Goal: Information Seeking & Learning: Learn about a topic

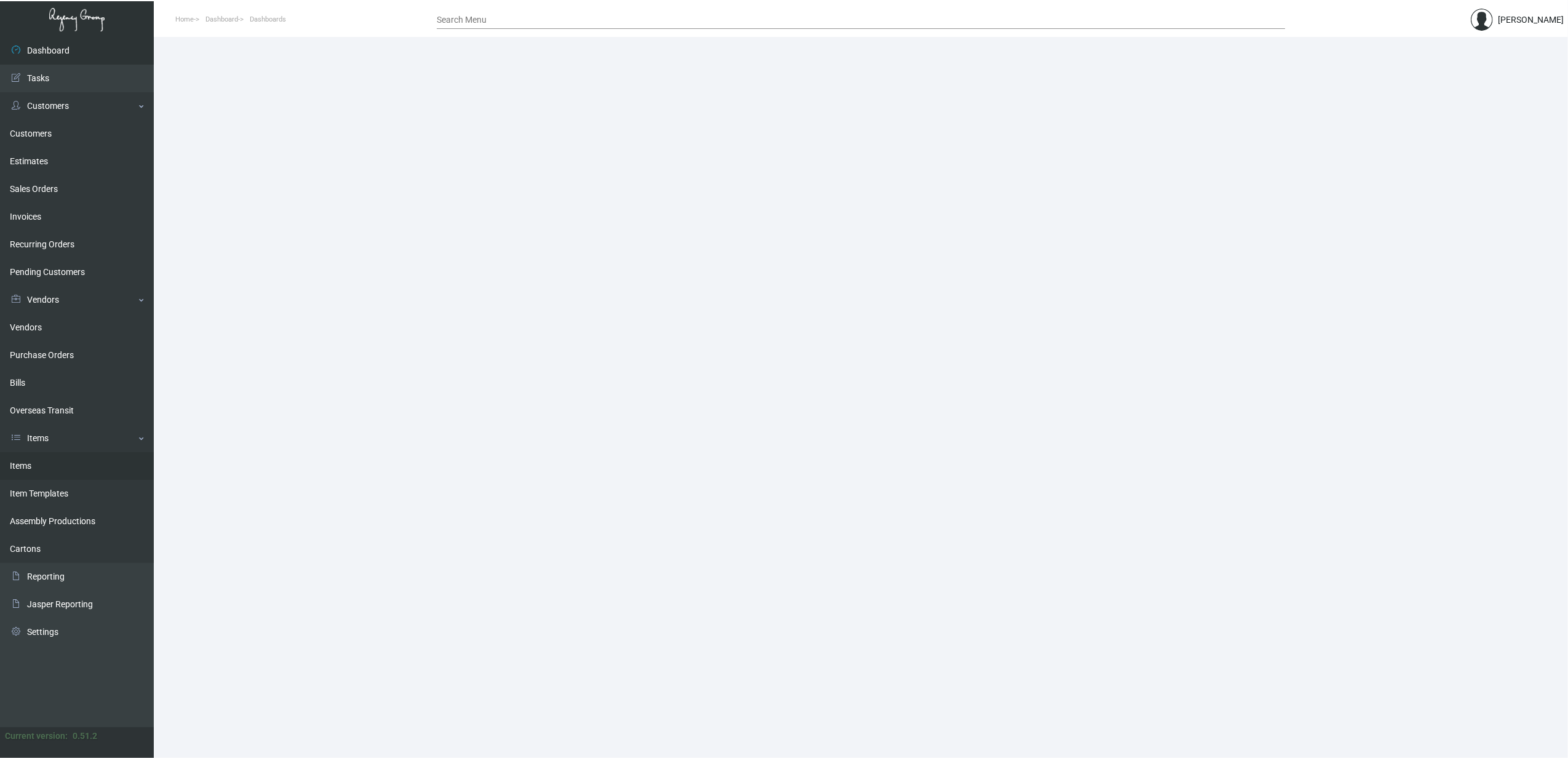
click at [68, 460] on link "Items" at bounding box center [77, 466] width 154 height 27
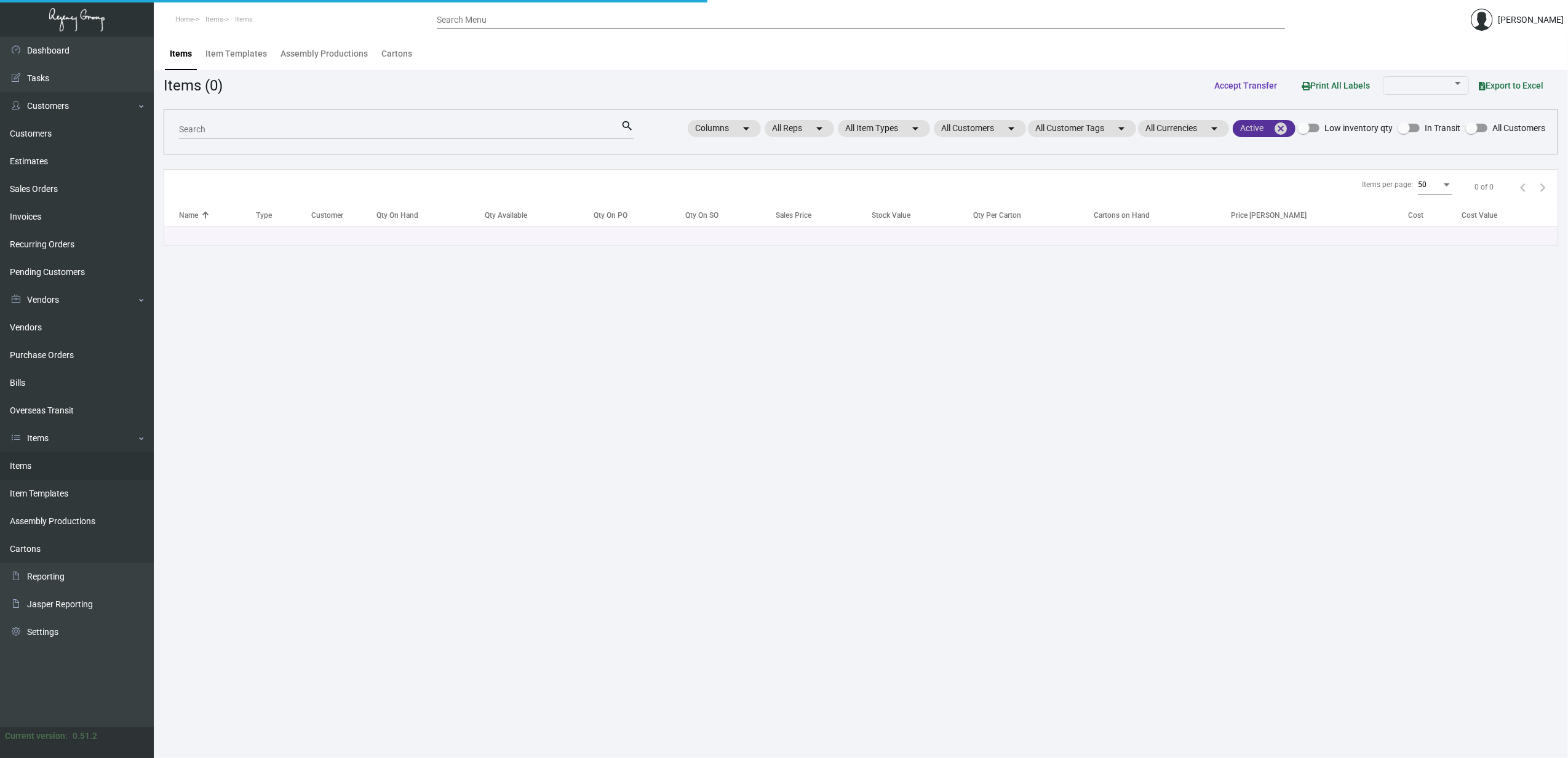
click at [1280, 131] on mat-icon "cancel" at bounding box center [1280, 129] width 15 height 15
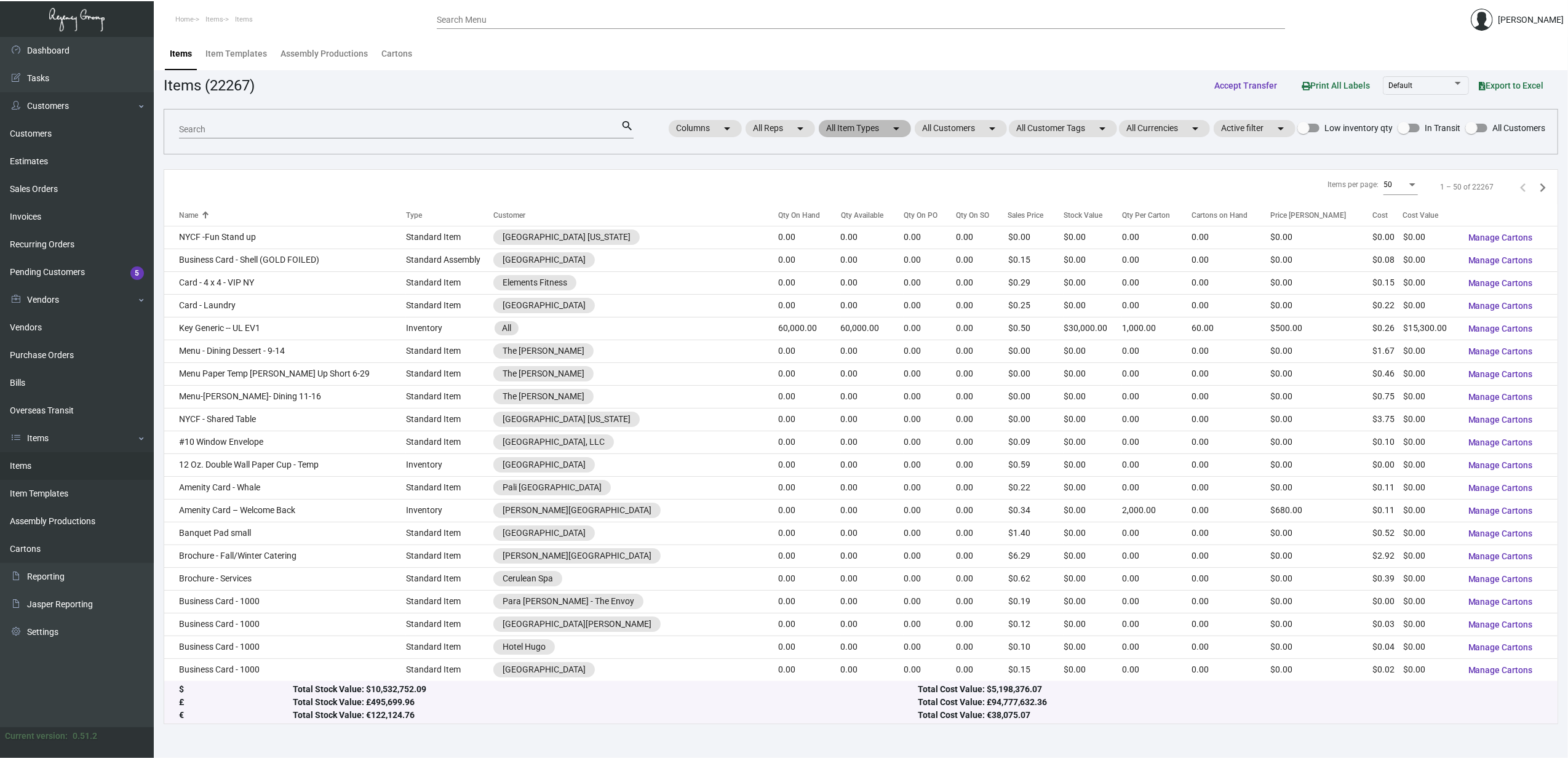
click at [859, 130] on mat-chip "All Item Types arrow_drop_down" at bounding box center [865, 128] width 92 height 17
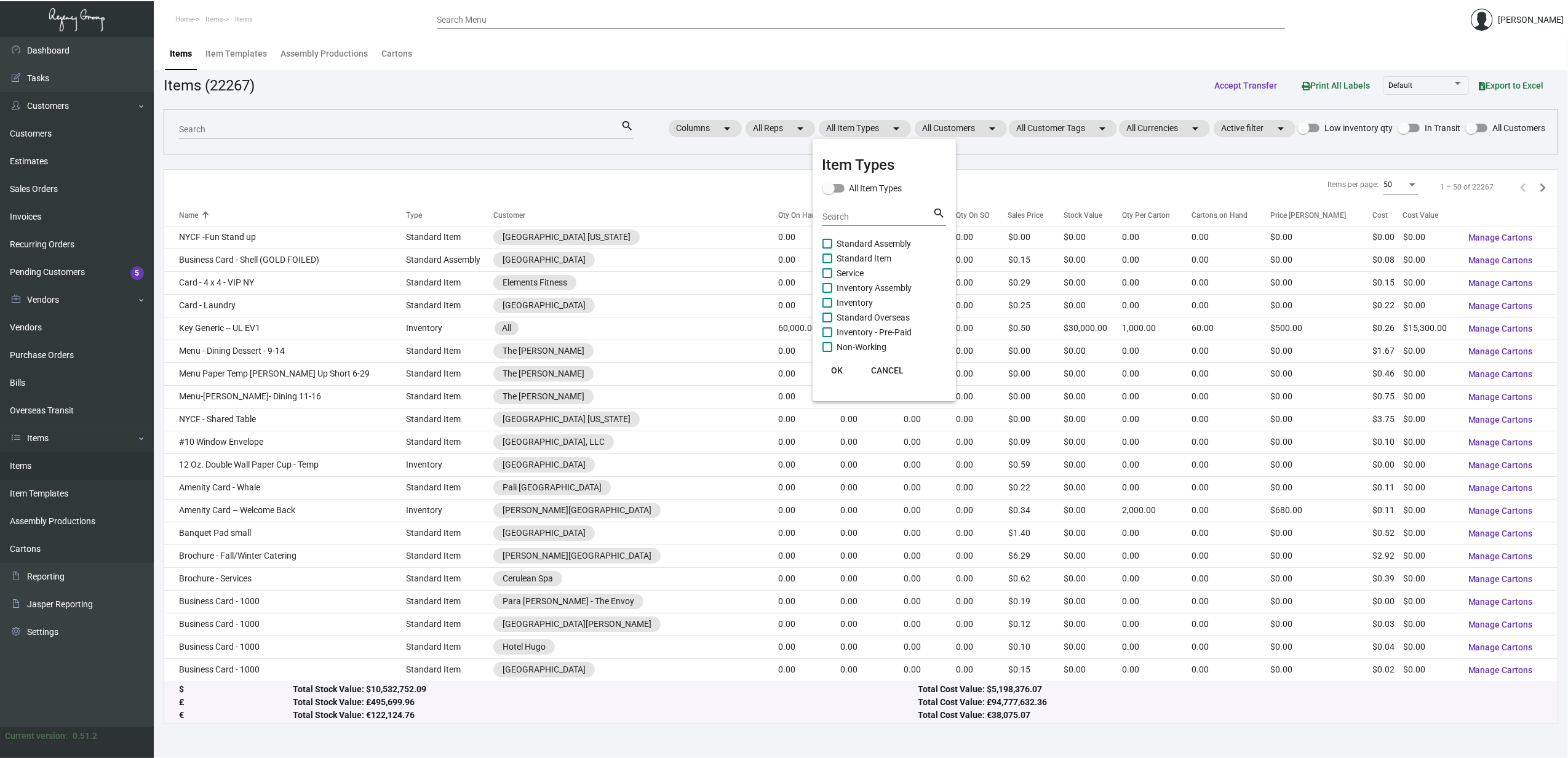
click at [942, 129] on div at bounding box center [784, 379] width 1568 height 758
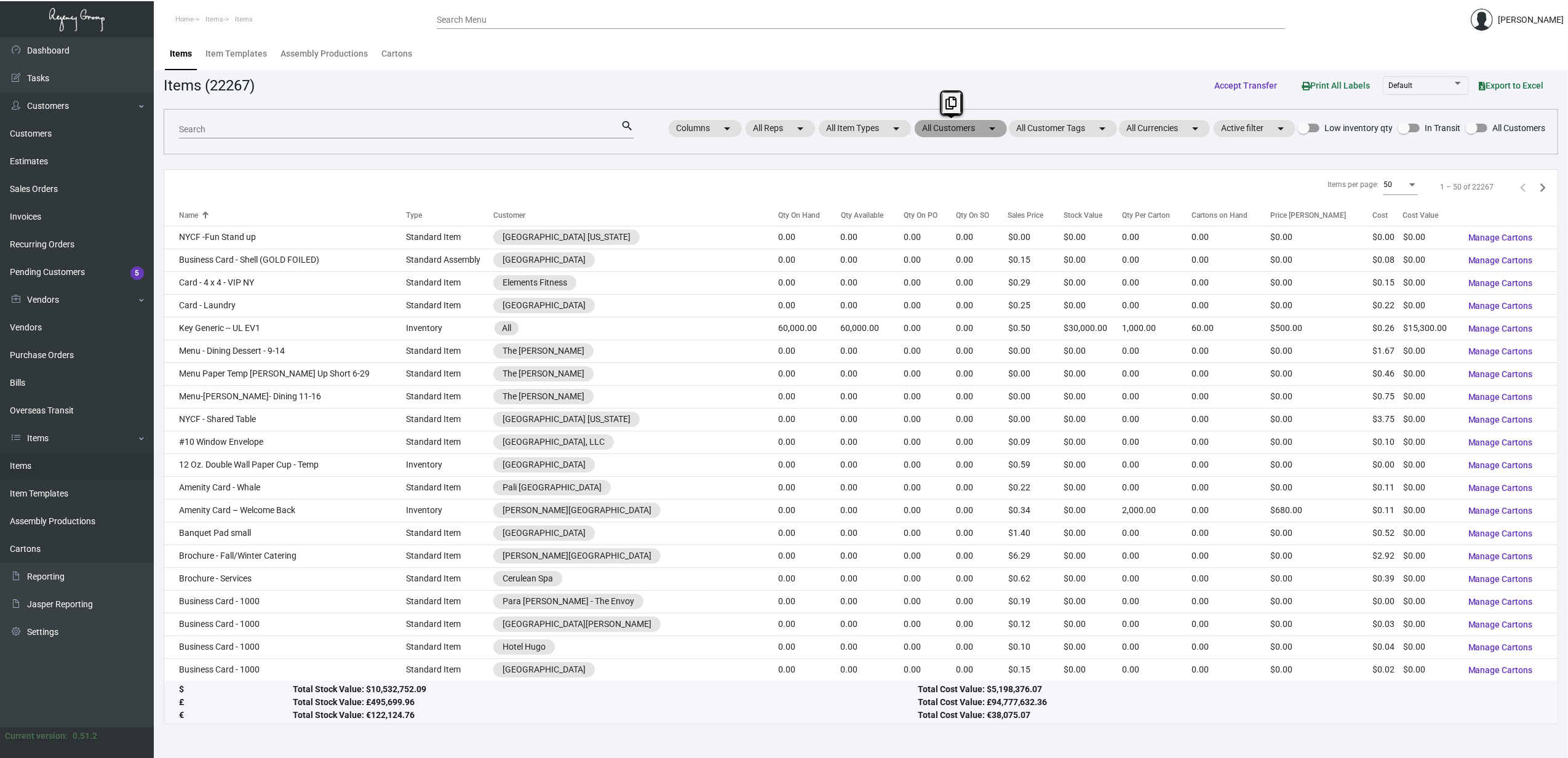
click at [942, 129] on mat-chip "All Customers arrow_drop_down" at bounding box center [961, 128] width 92 height 17
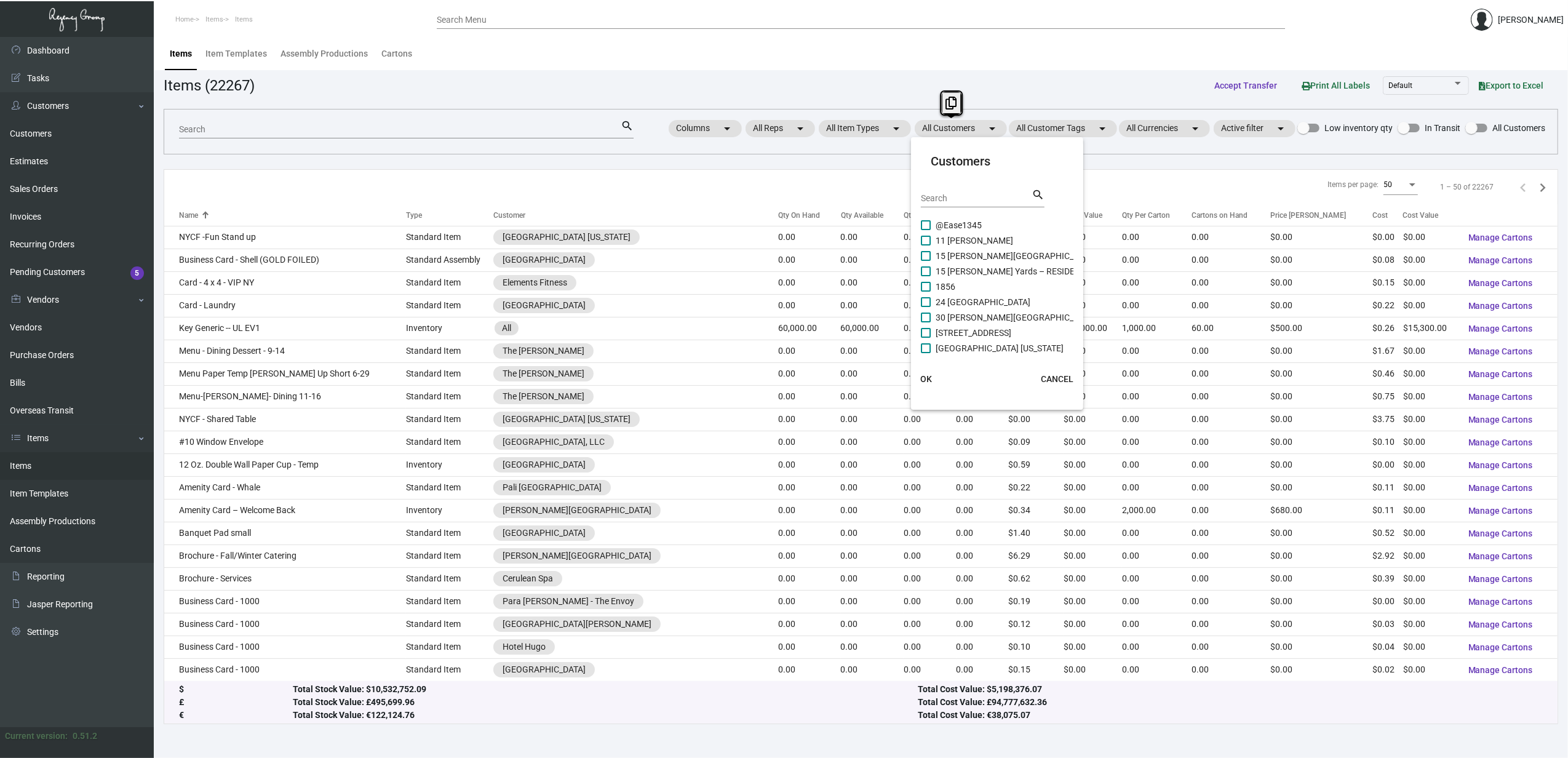
drag, startPoint x: 942, startPoint y: 129, endPoint x: 951, endPoint y: 203, distance: 74.5
click at [951, 203] on input "Search" at bounding box center [976, 198] width 110 height 10
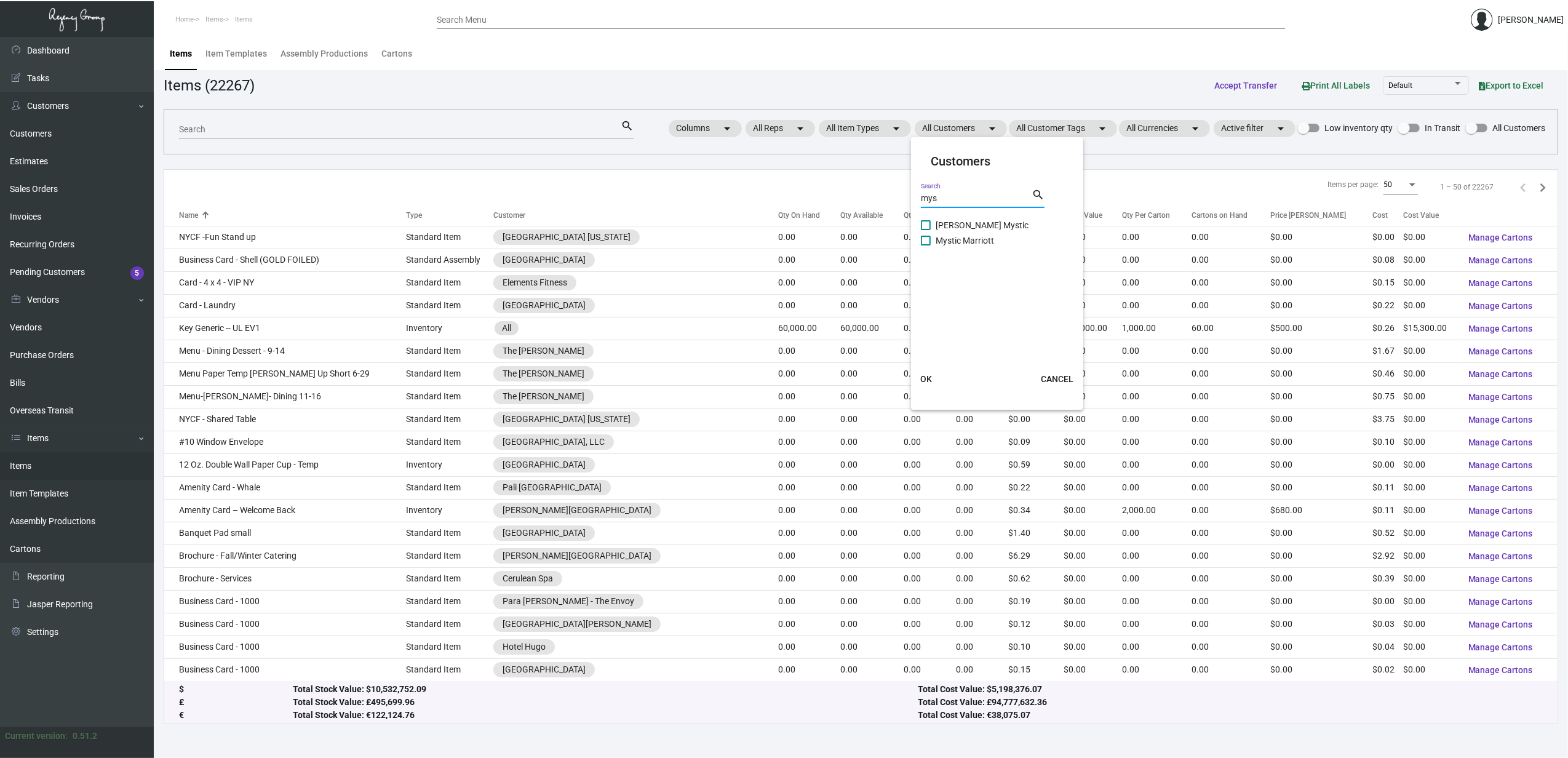
type input "mys"
click at [959, 228] on span "Delamar Mystic" at bounding box center [981, 225] width 93 height 15
click at [926, 230] on input "Delamar Mystic" at bounding box center [925, 230] width 1 height 1
checkbox input "true"
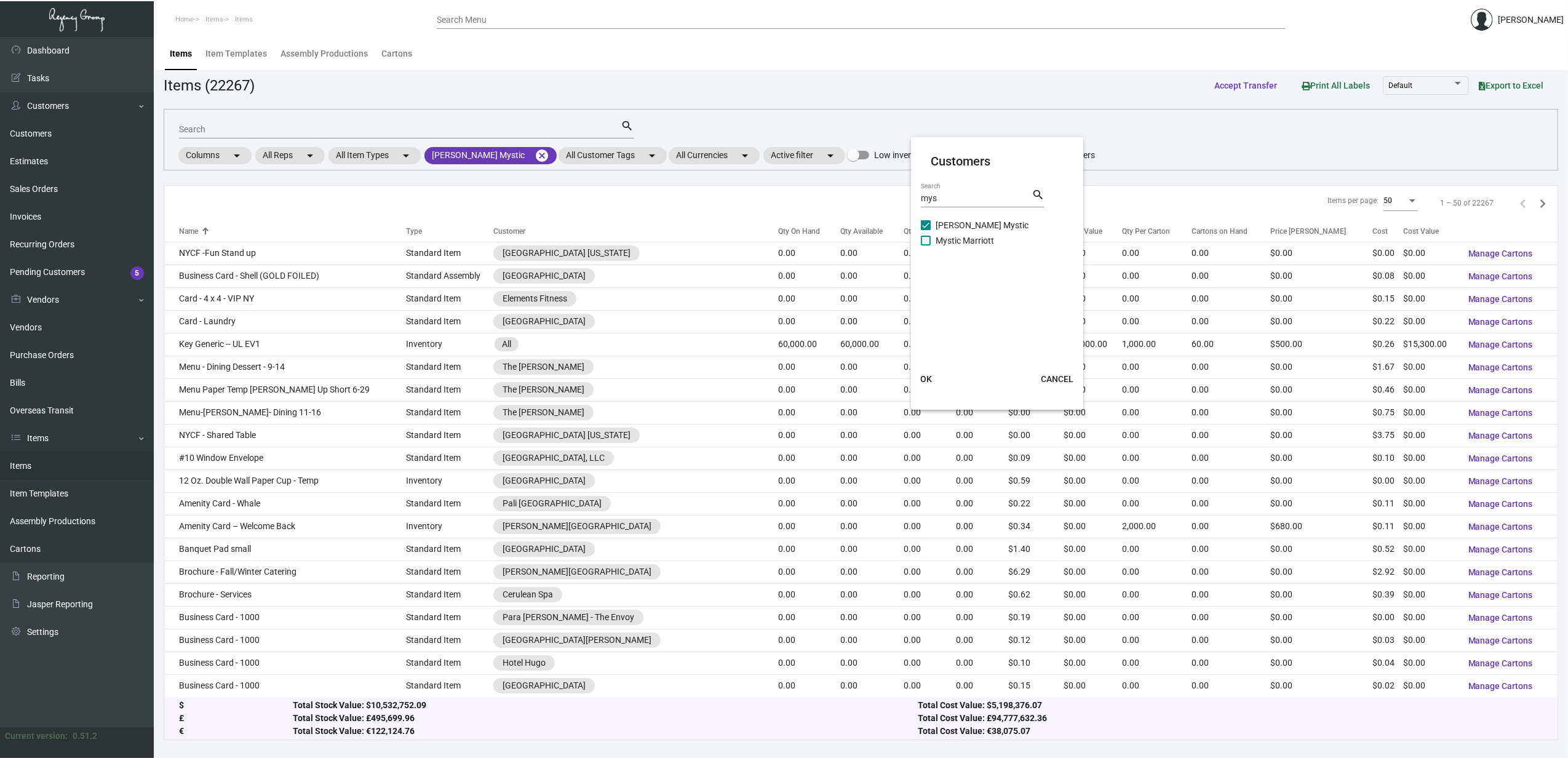
click at [926, 380] on span "OK" at bounding box center [926, 379] width 12 height 10
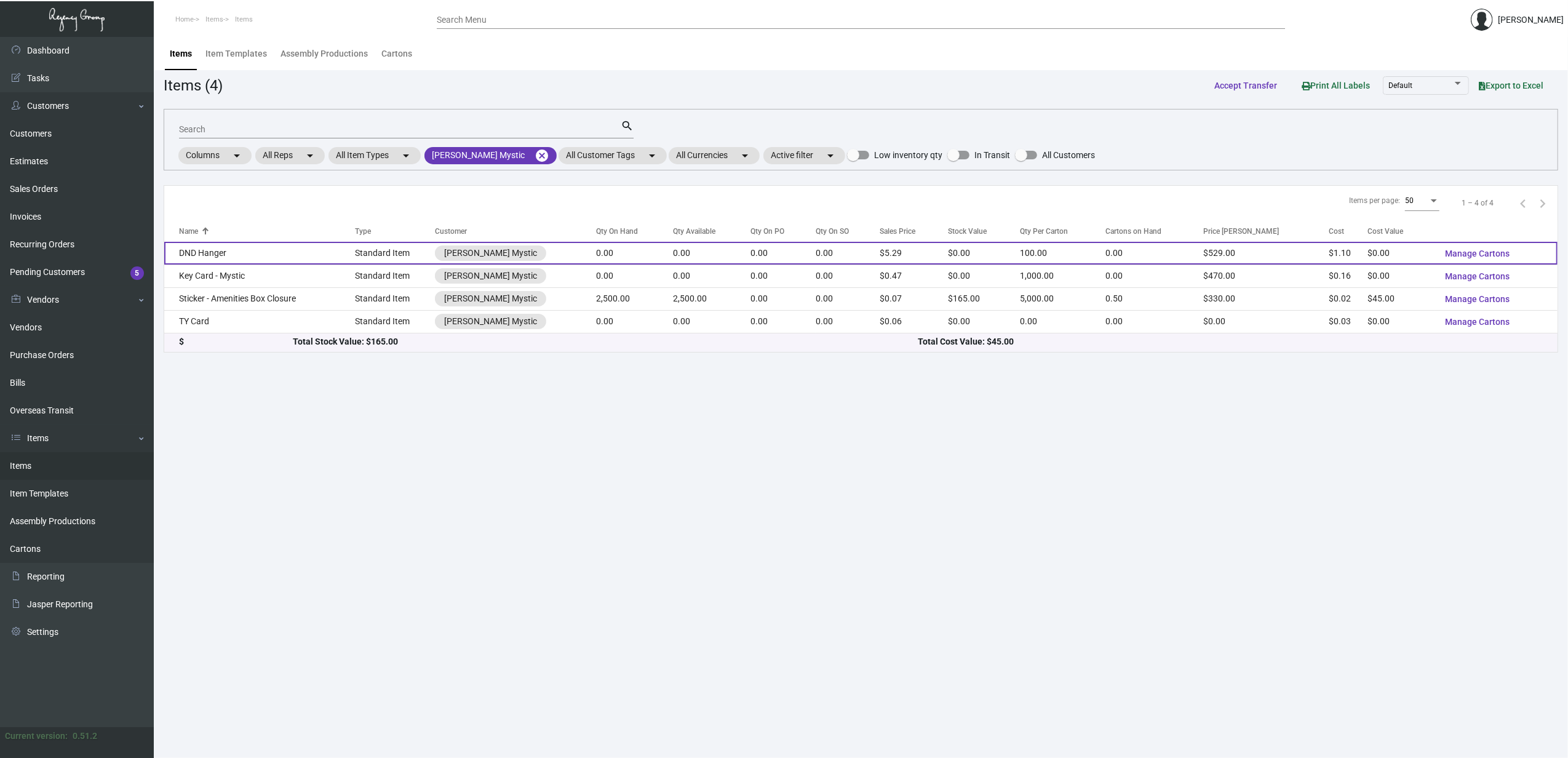
click at [259, 242] on td "DND Hanger" at bounding box center [259, 253] width 191 height 23
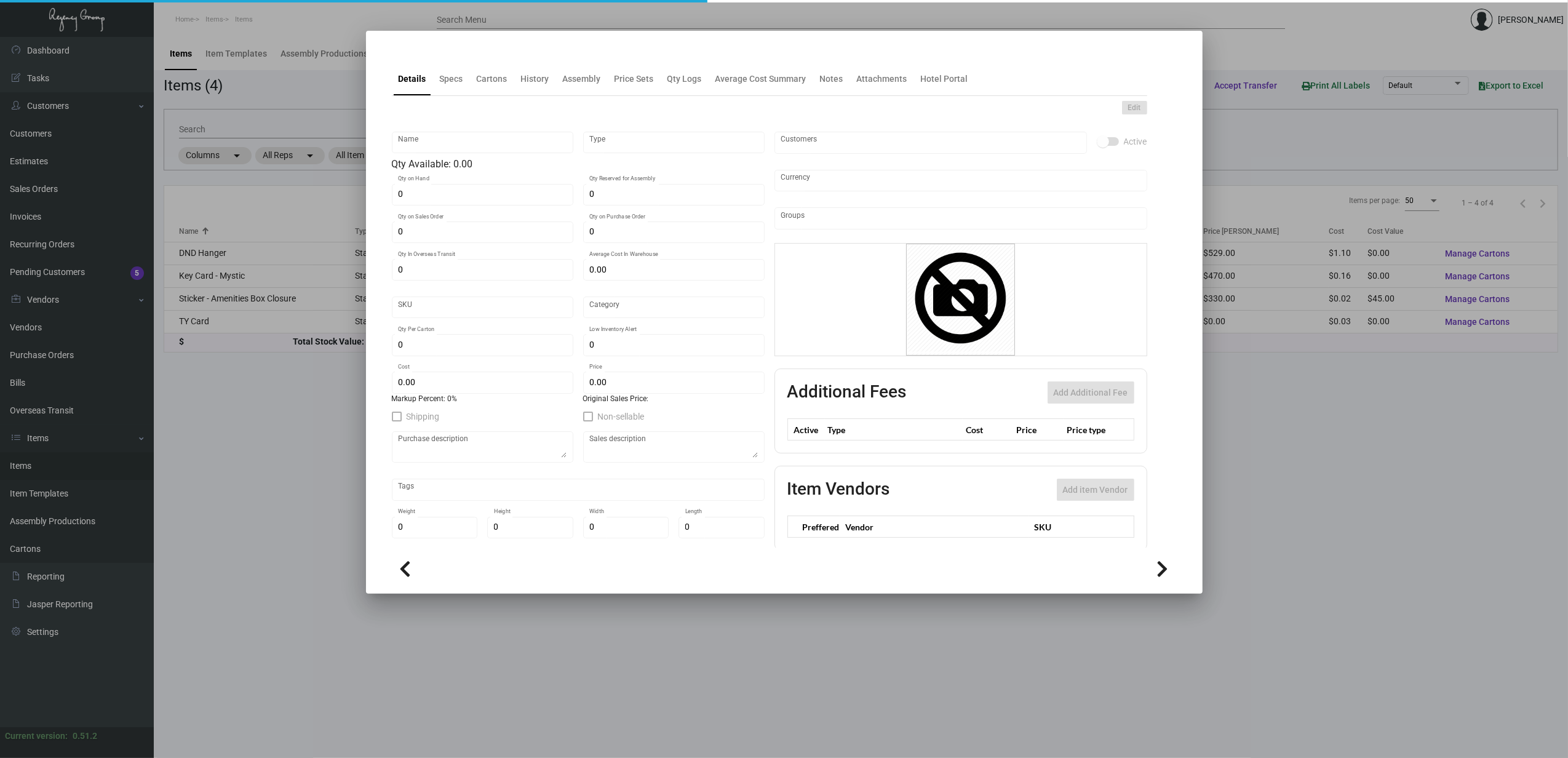
type input "DND Hanger"
type input "Standard Item"
type input "$ 1.10"
type input "Overseas"
type input "100"
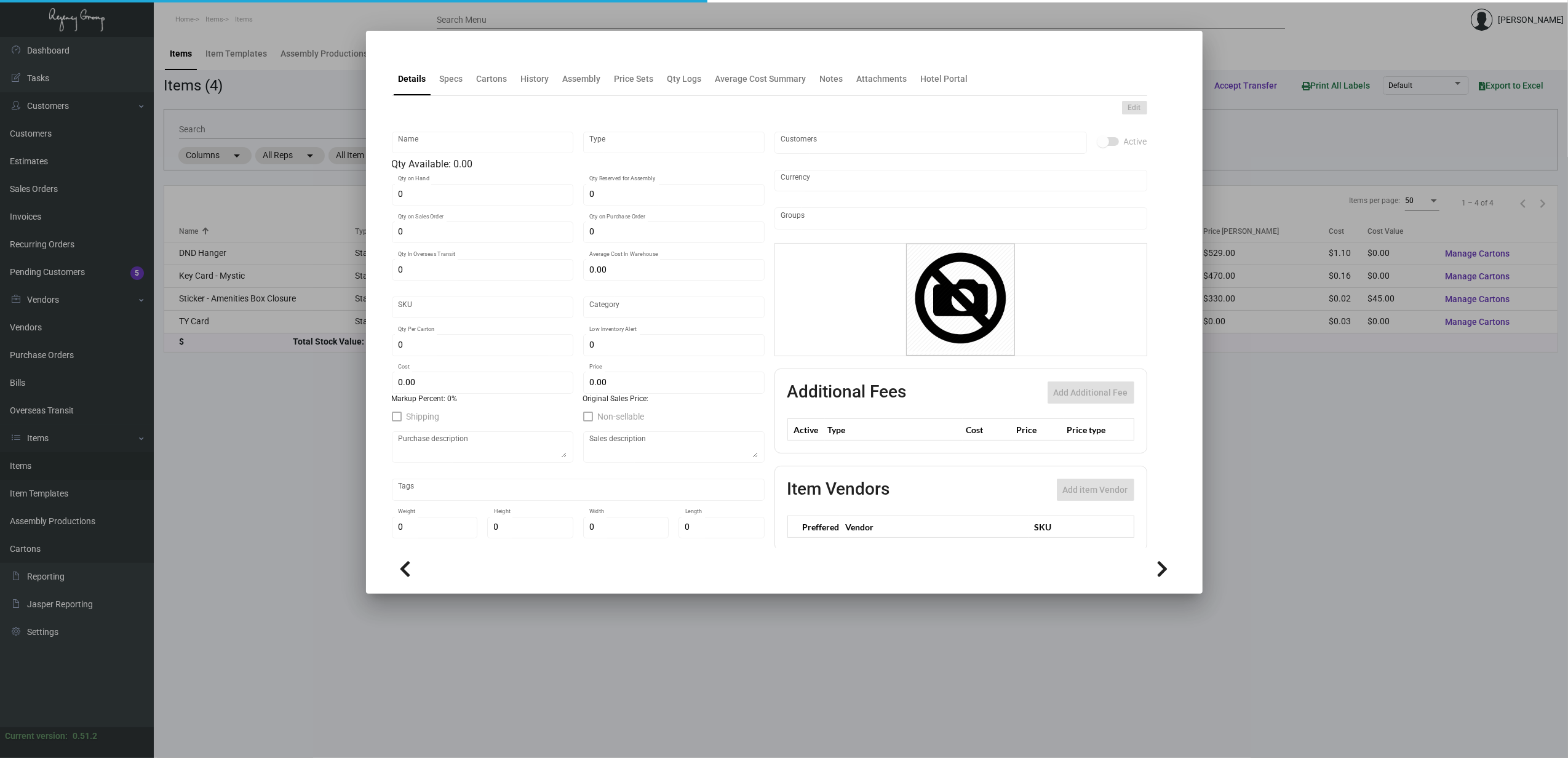
type input "$ 1.10"
type input "$ 5.29"
checkbox input "true"
type input "United States Dollar $"
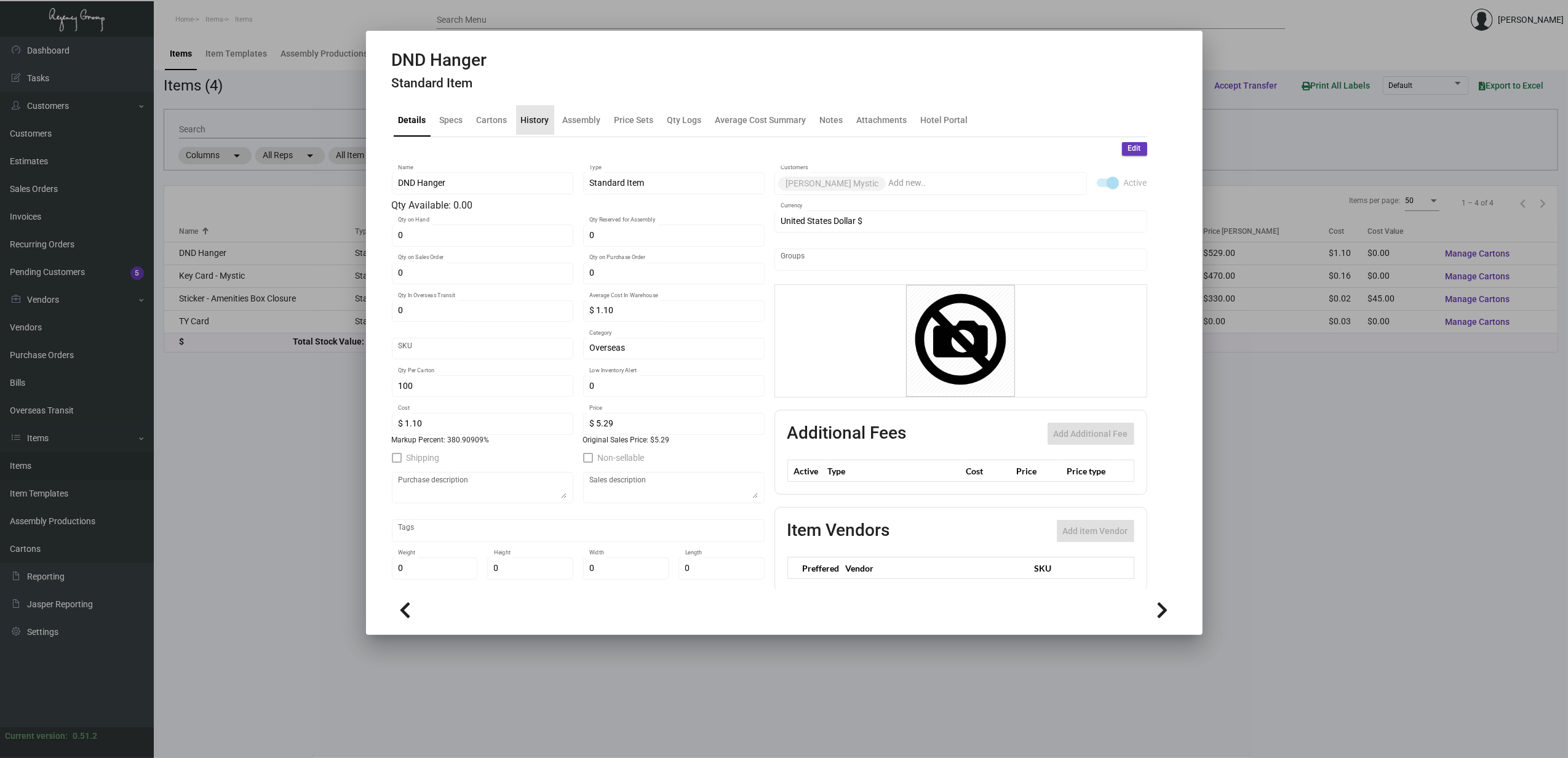
click at [541, 116] on div "History" at bounding box center [535, 119] width 28 height 13
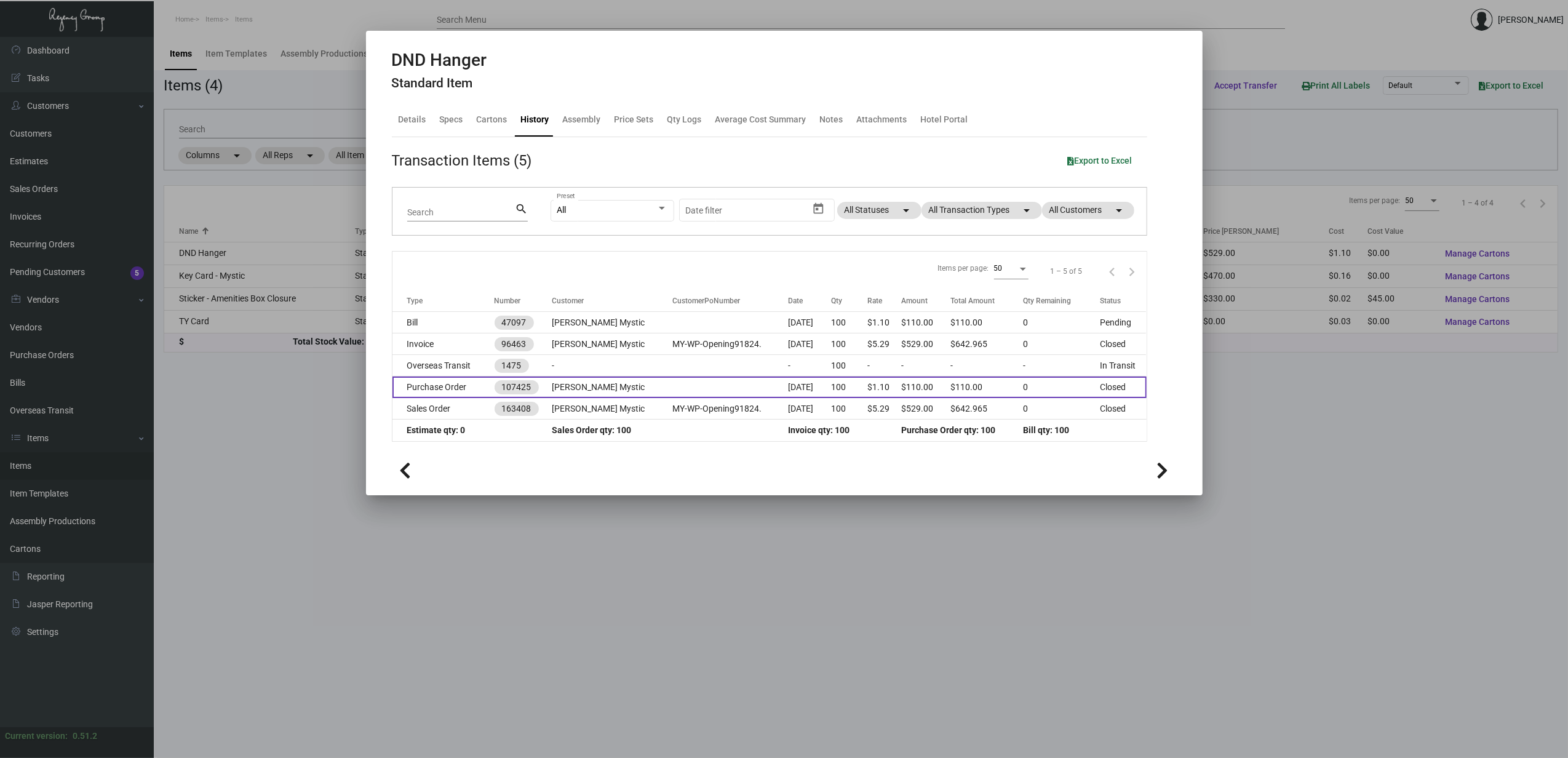
click at [447, 390] on td "Purchase Order" at bounding box center [443, 387] width 102 height 21
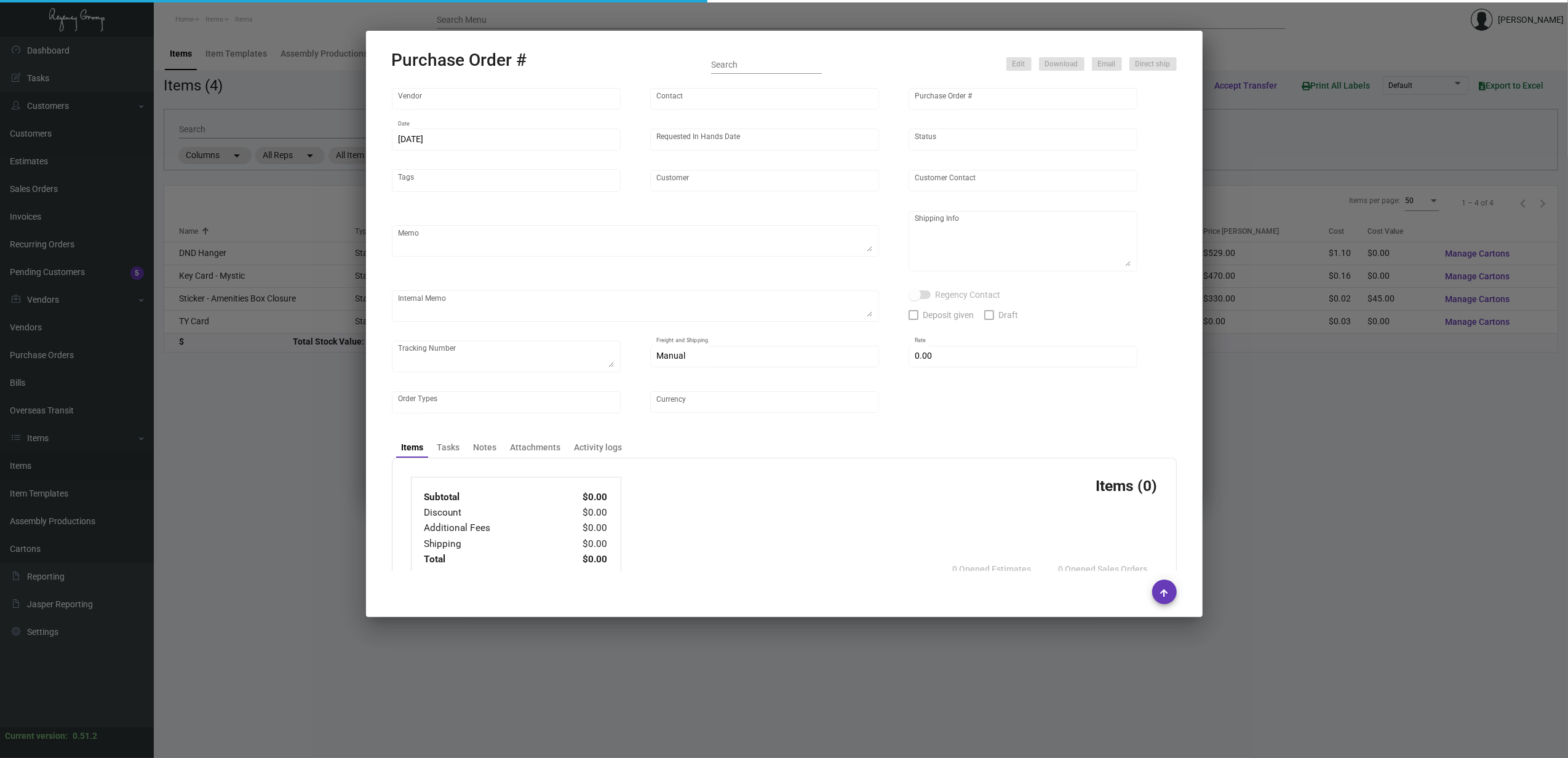
type input "CHENGDU MIND IOT TECHNOLOGY"
type input "ANGEL HU"
type input "107425"
type input "9/18/2024"
type input "10/28/2024"
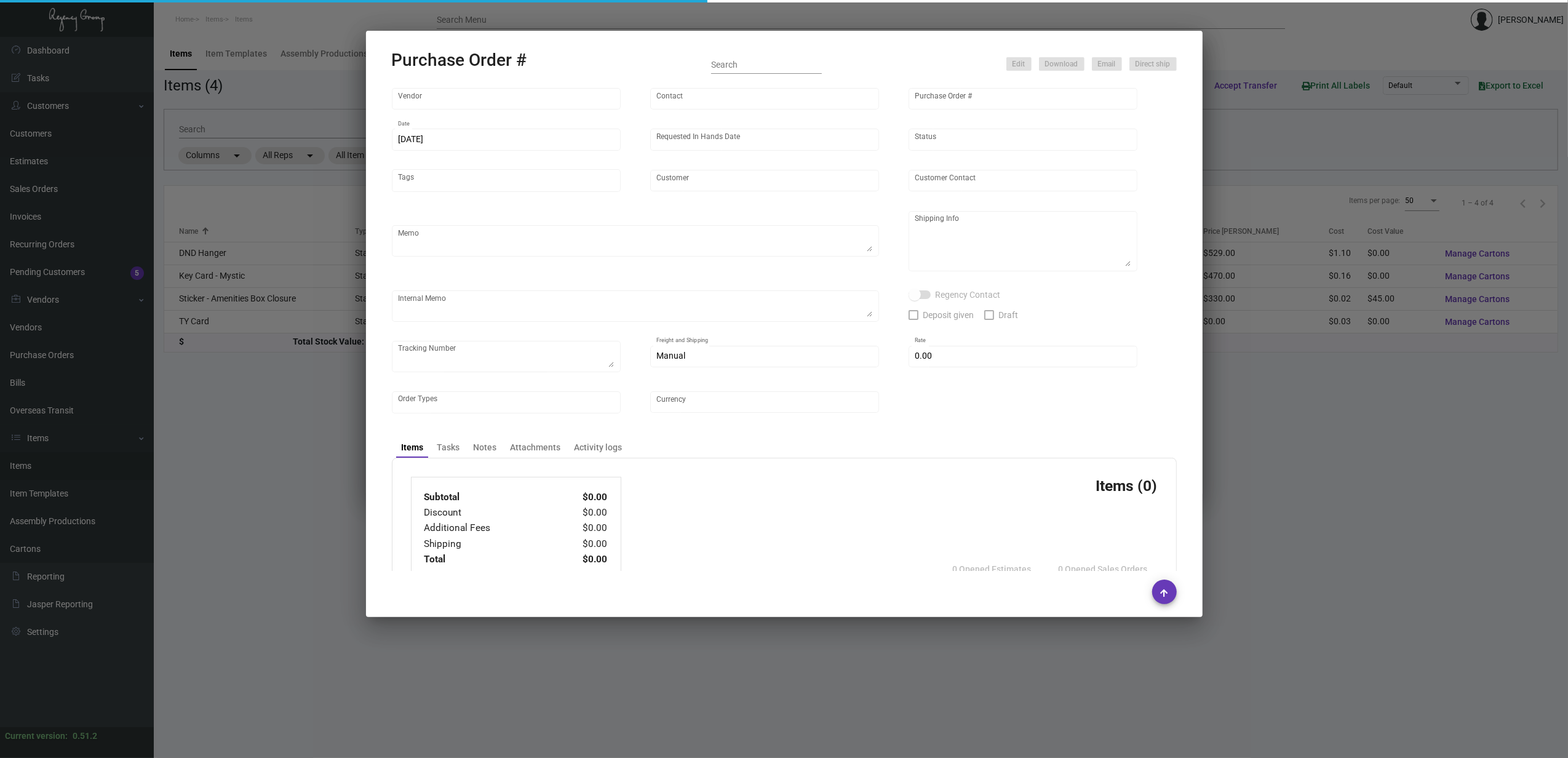
type input "Delamar Mystic"
type textarea "Please ship by air to our NJ warehouse."
type textarea "Regency Group NJ - Alex Penate 22 Belgrove Dr. Kearny, NJ, 07032 US"
checkbox input "true"
type input "$ 0.00"
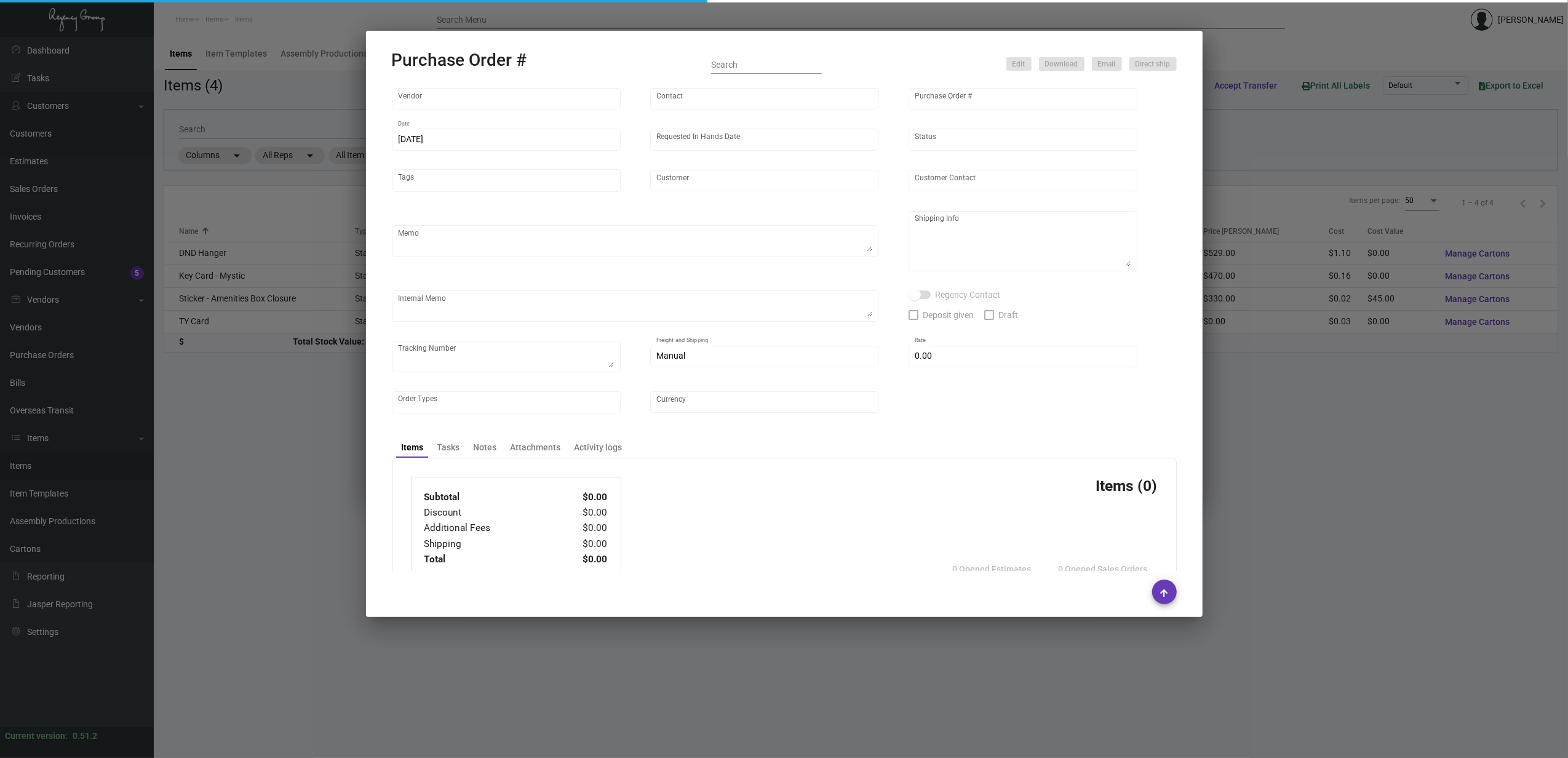
type input "United States Dollar $"
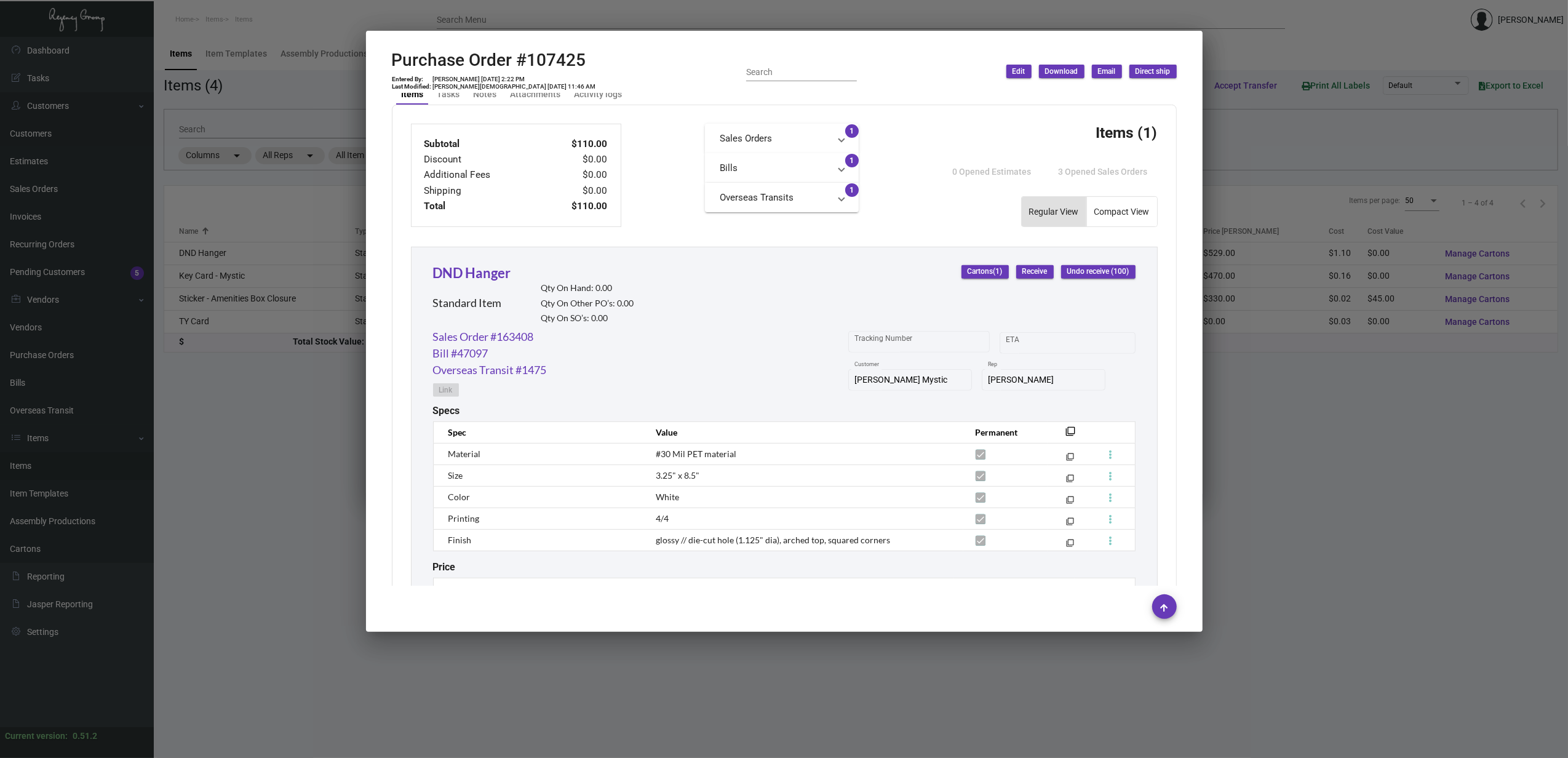
scroll to position [492, 0]
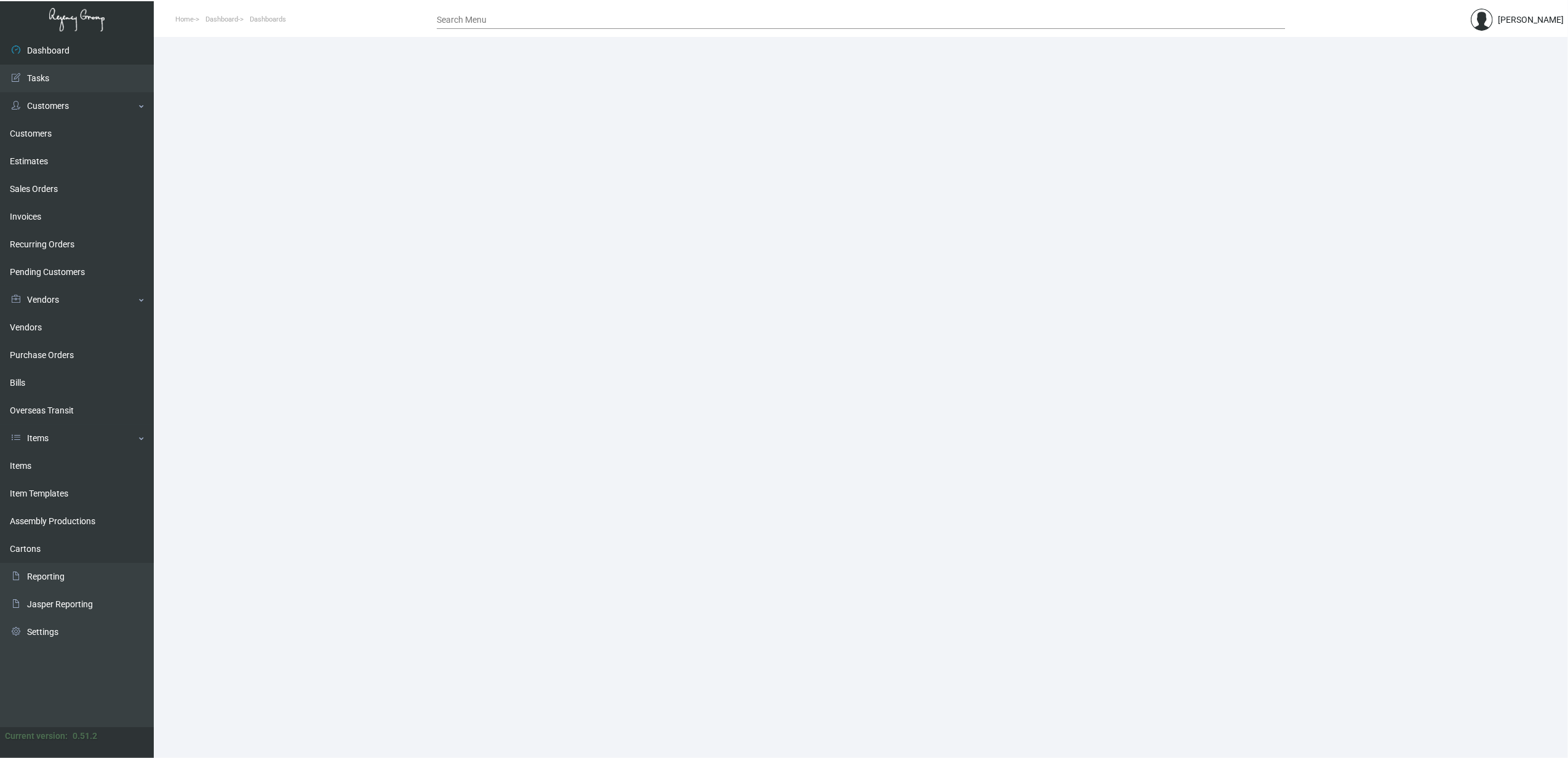
drag, startPoint x: 27, startPoint y: 466, endPoint x: 657, endPoint y: 283, distance: 656.0
click at [27, 466] on link "Items" at bounding box center [77, 466] width 154 height 27
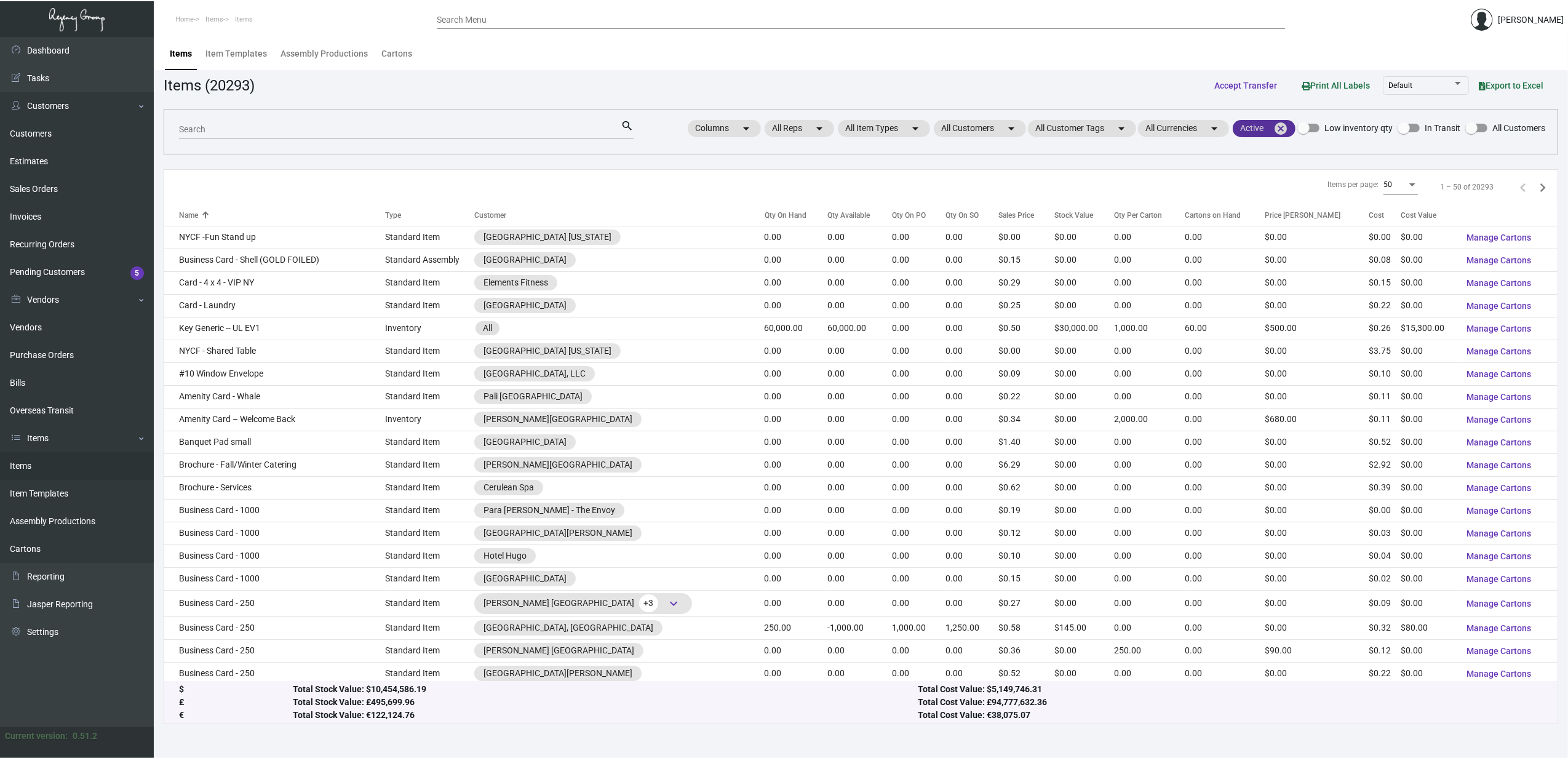
click at [1275, 128] on mat-icon "cancel" at bounding box center [1280, 129] width 15 height 15
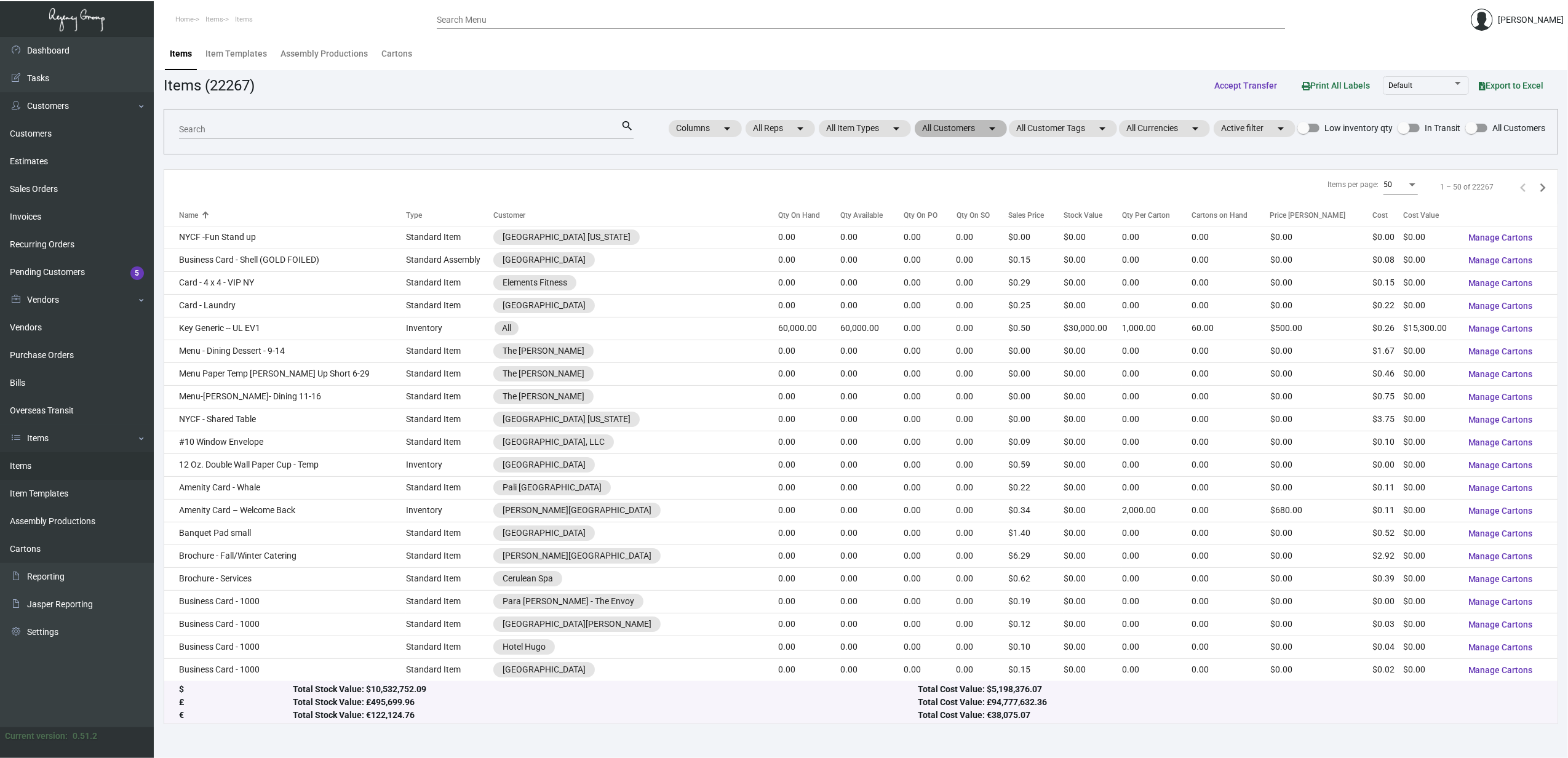
click at [946, 128] on mat-chip "All Customers arrow_drop_down" at bounding box center [961, 128] width 92 height 17
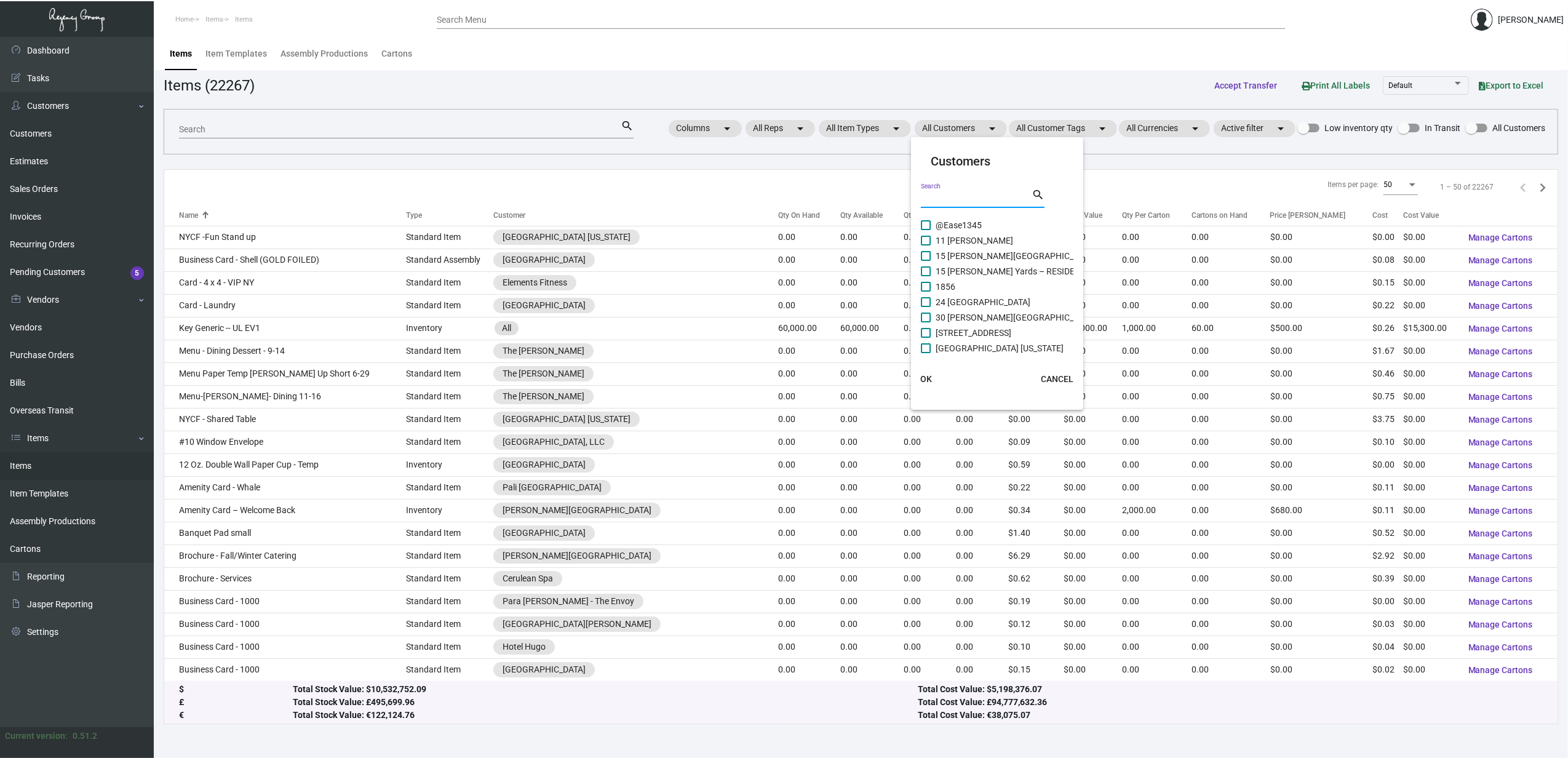
click at [947, 200] on input "Search" at bounding box center [976, 198] width 110 height 10
type input "citi"
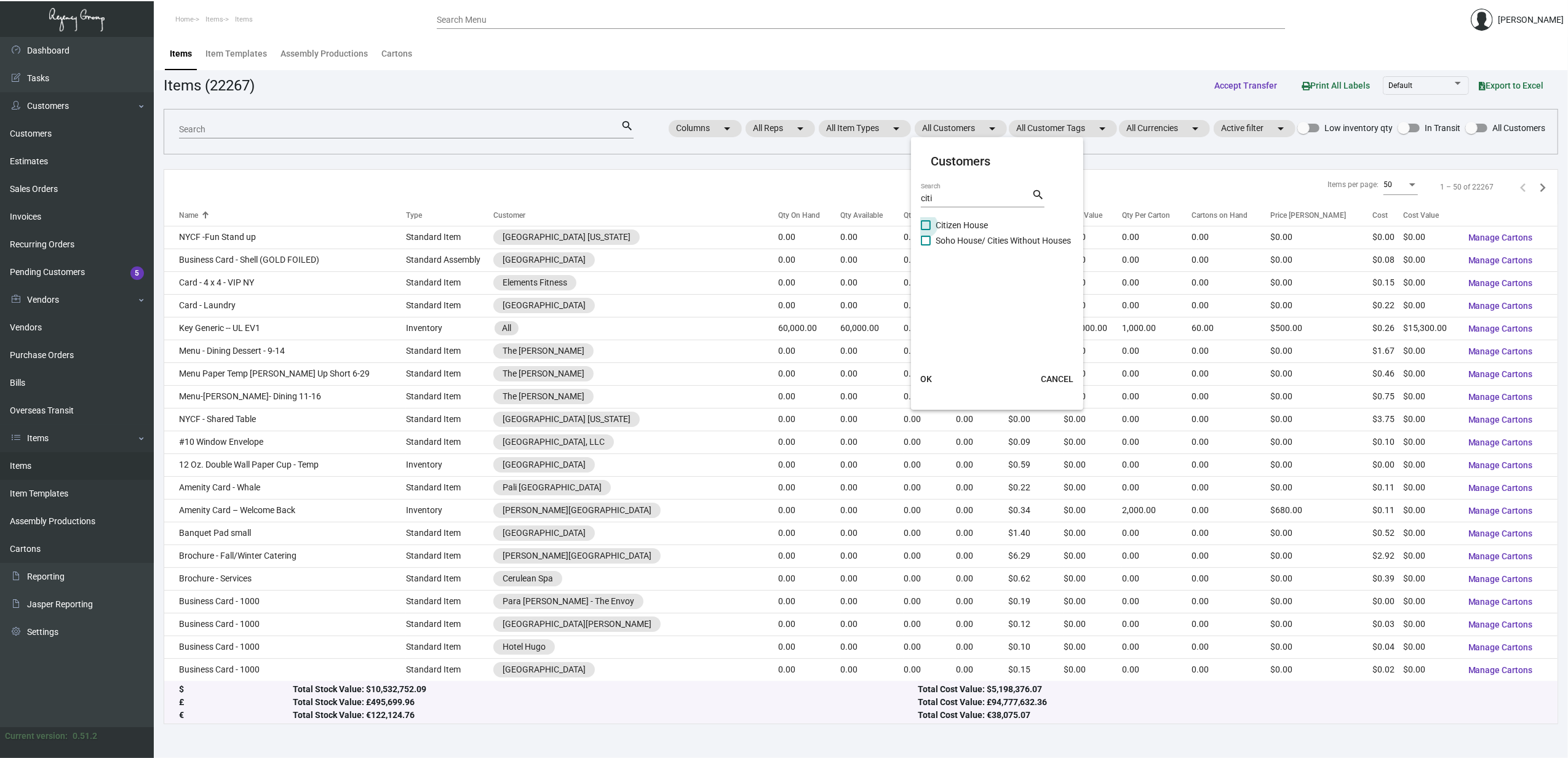
click at [962, 224] on span "Citizen House" at bounding box center [961, 225] width 52 height 15
click at [926, 230] on input "Citizen House" at bounding box center [925, 230] width 1 height 1
checkbox input "true"
click at [965, 238] on span "Soho House/ Cities Without Houses" at bounding box center [1003, 241] width 135 height 15
click at [926, 246] on input "Soho House/ Cities Without Houses" at bounding box center [925, 246] width 1 height 1
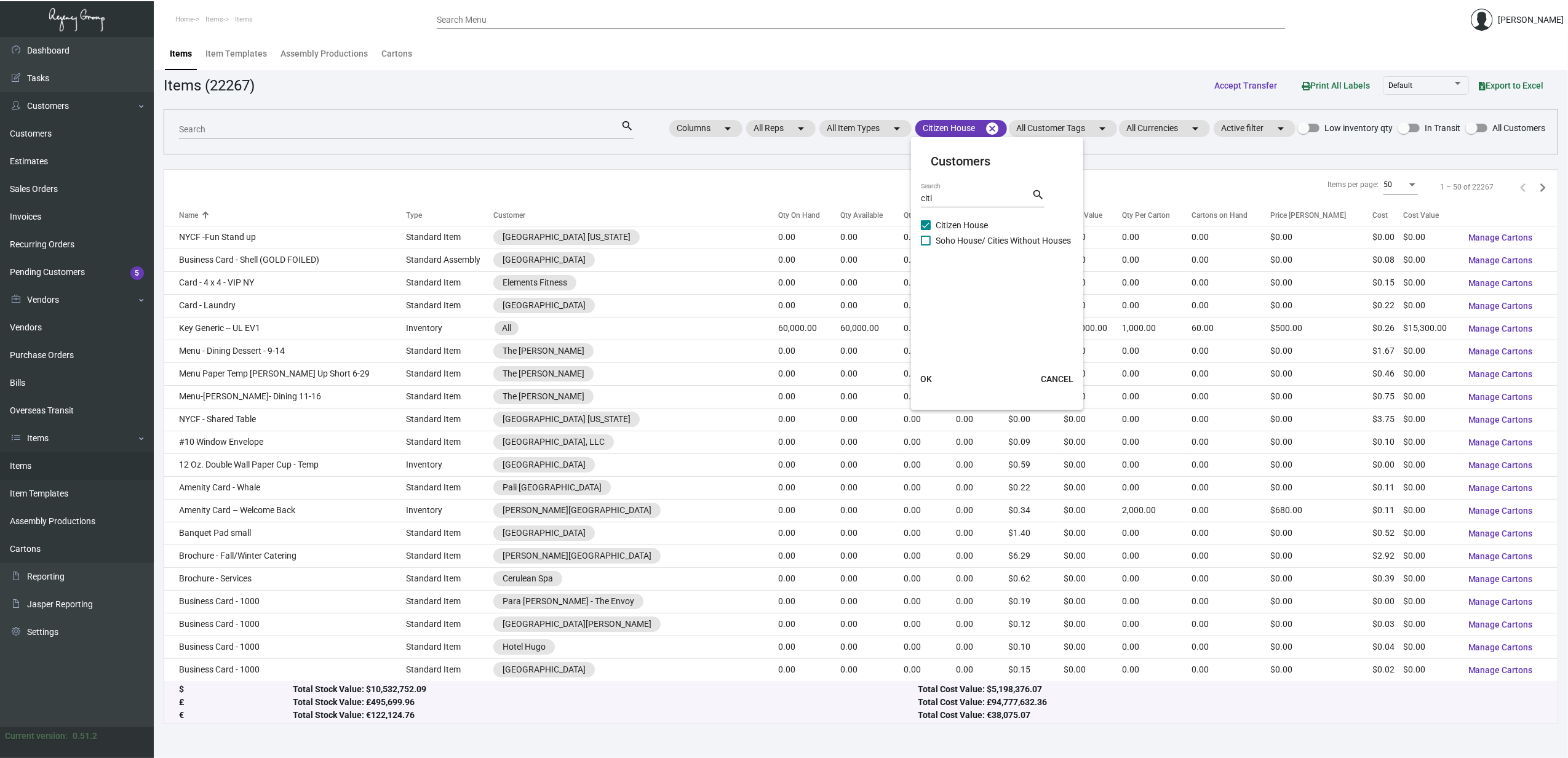
checkbox input "true"
click at [933, 376] on button "OK" at bounding box center [925, 379] width 39 height 22
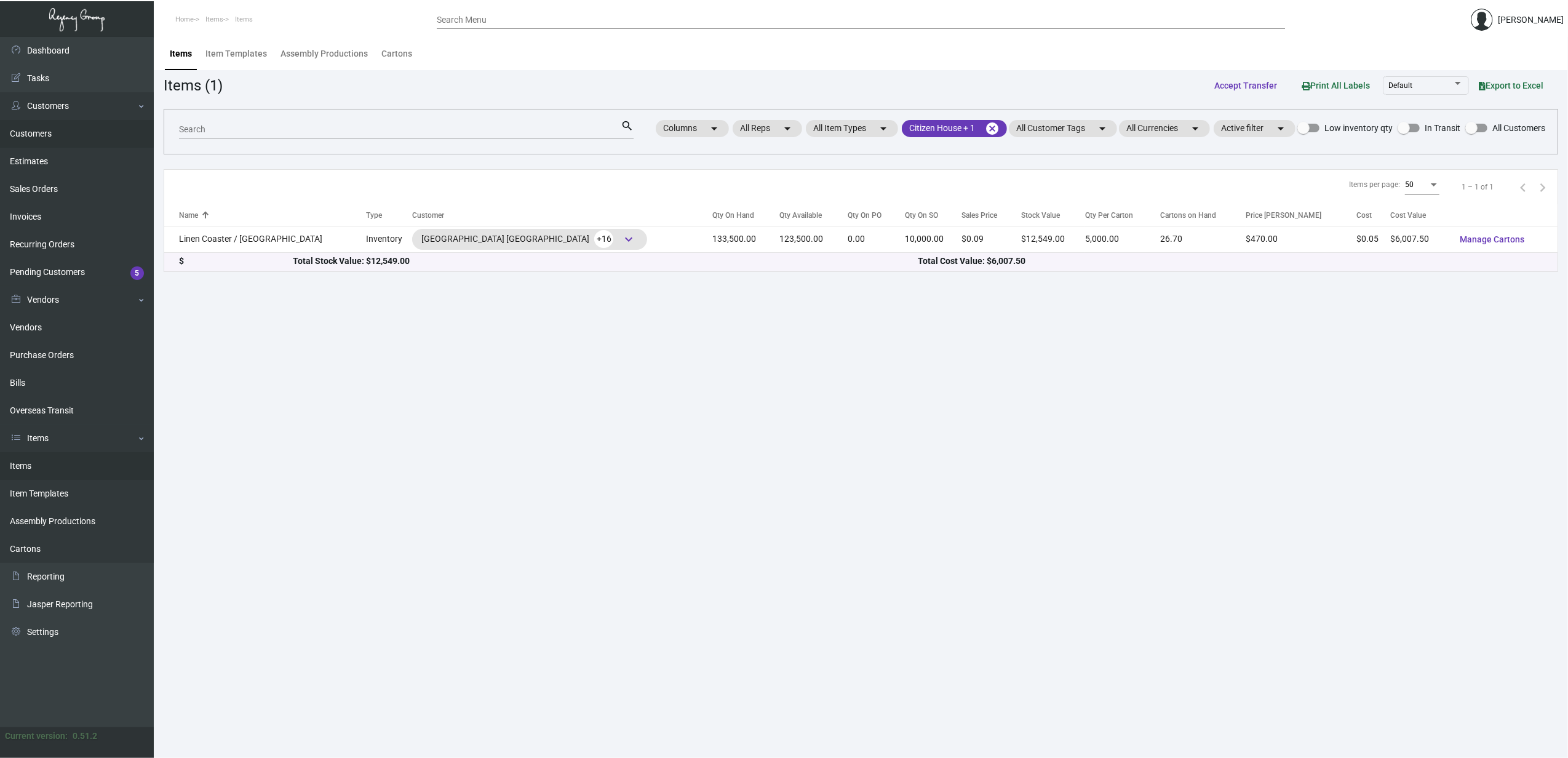
click at [47, 133] on link "Customers" at bounding box center [77, 134] width 154 height 27
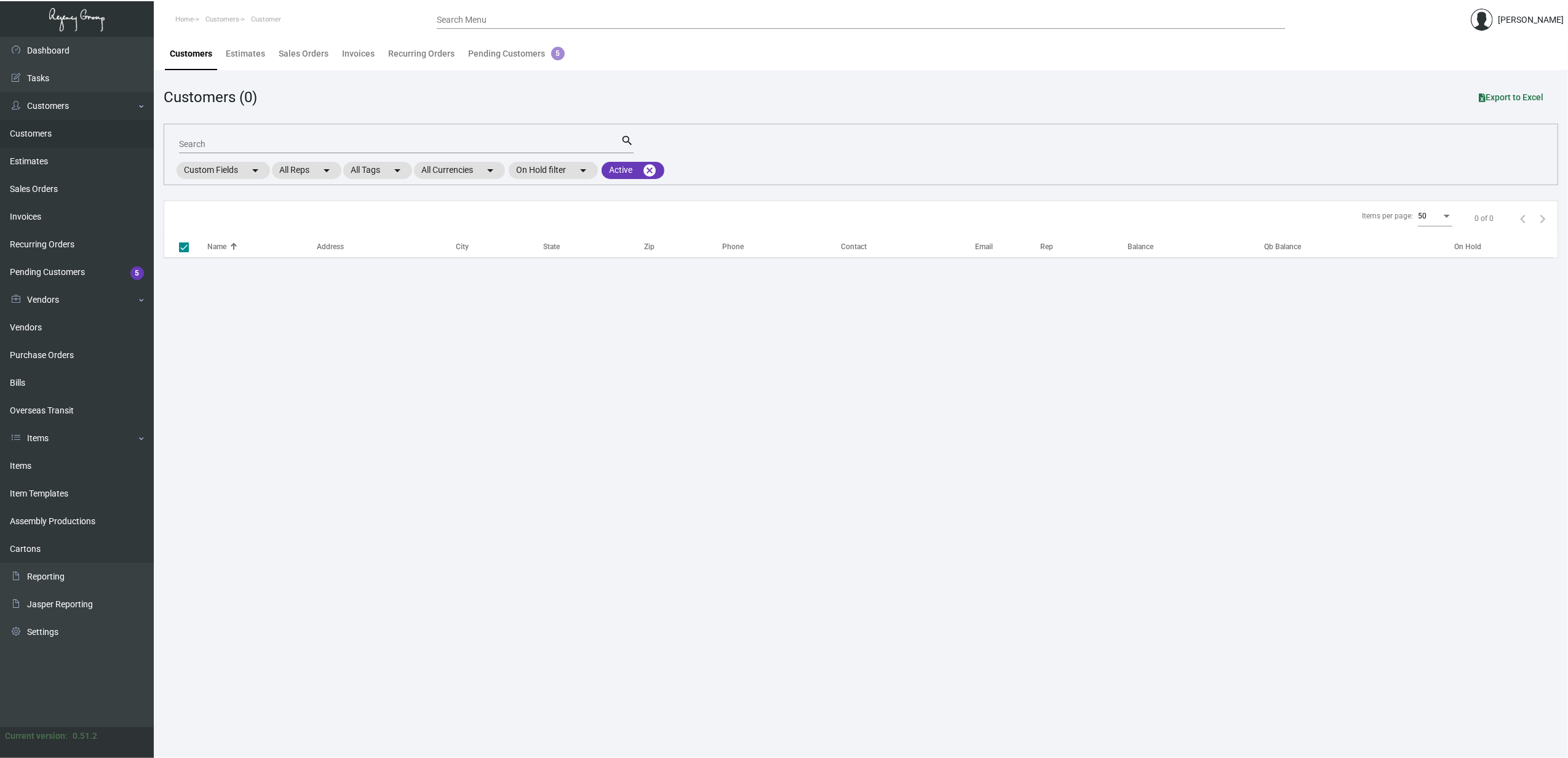
checkbox input "false"
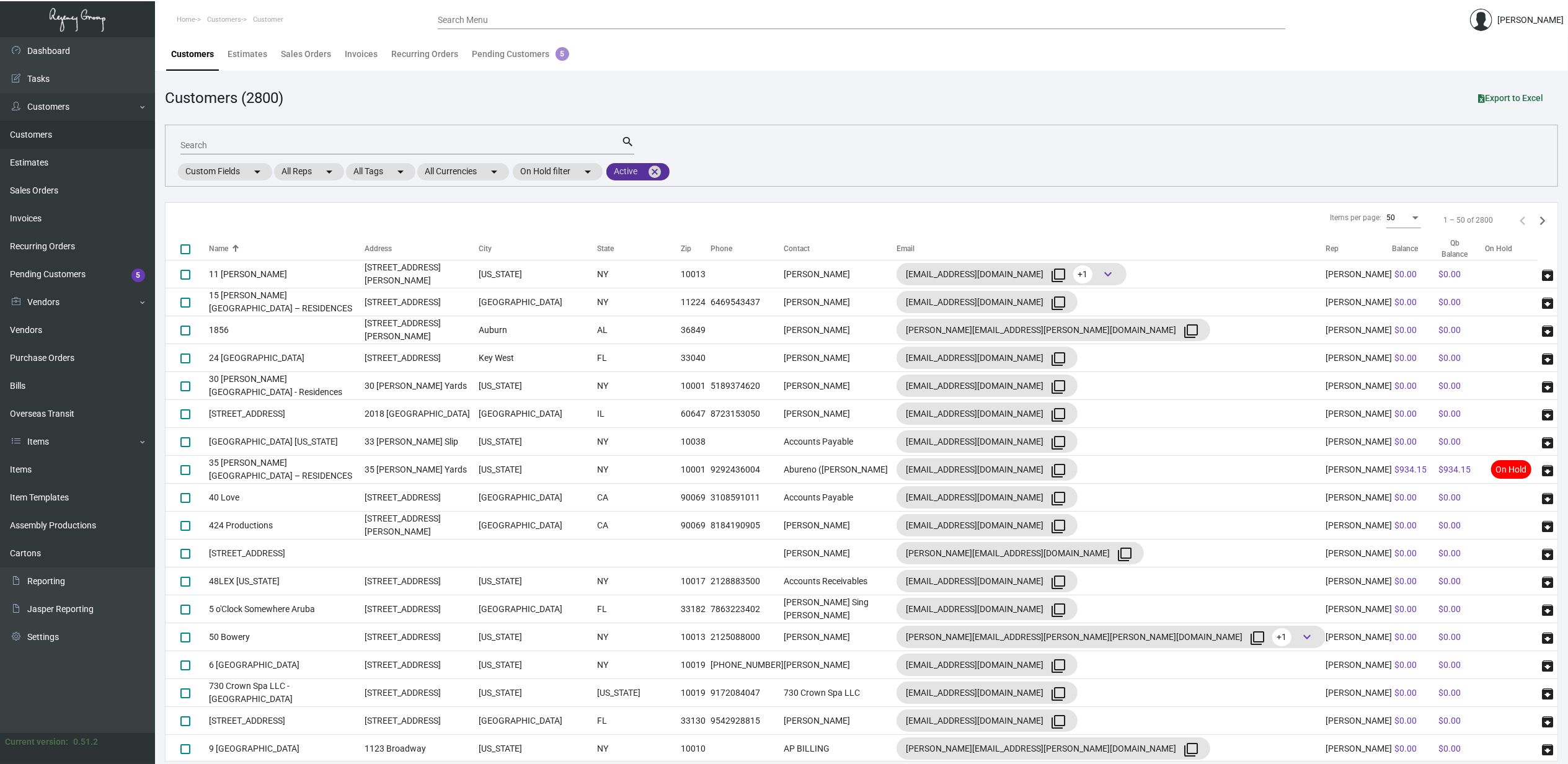
click at [656, 171] on mat-icon "cancel" at bounding box center [655, 172] width 15 height 15
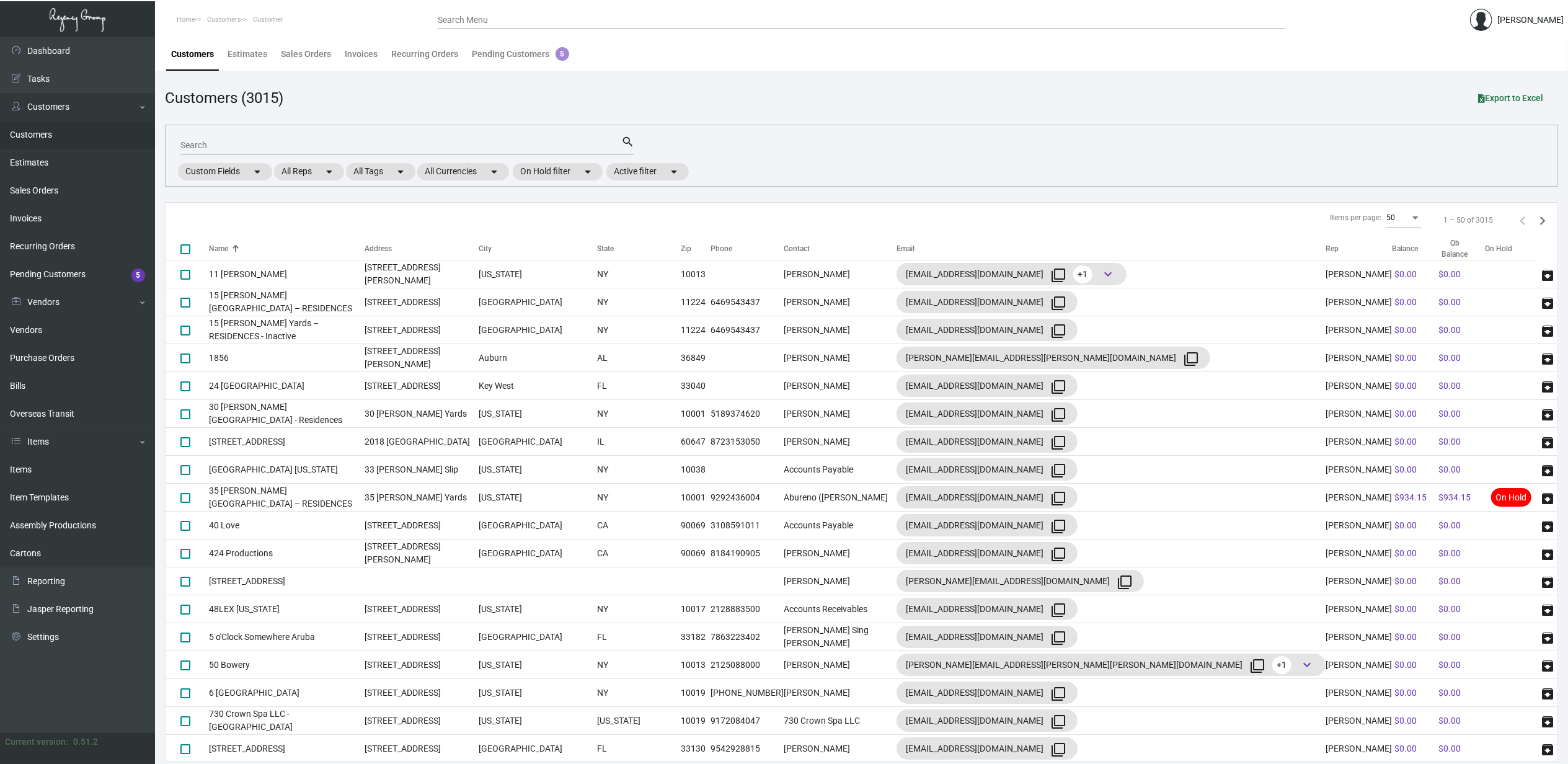
click at [403, 145] on input "Search" at bounding box center [400, 145] width 441 height 10
type input "c"
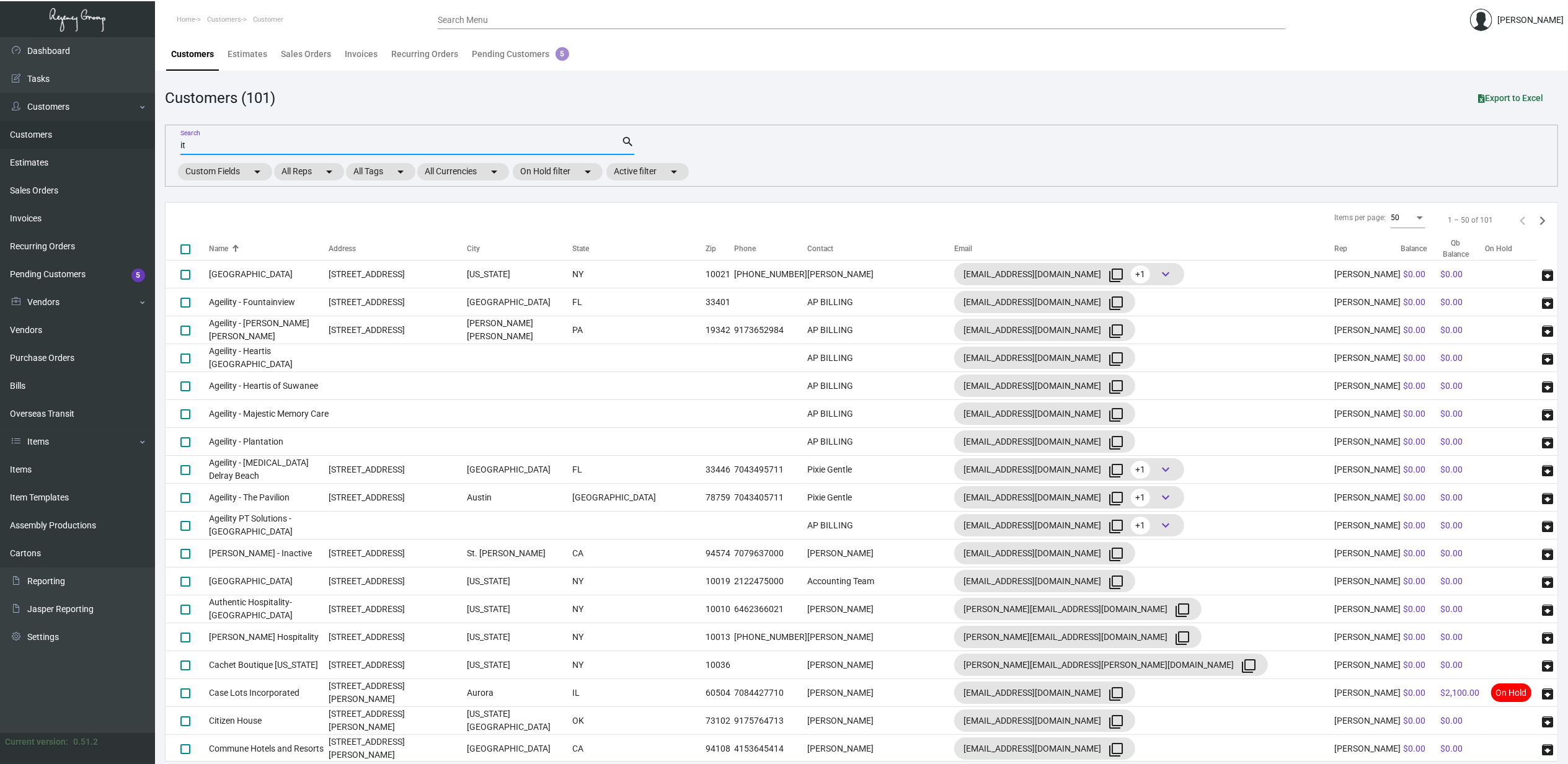
type input "i"
type input "citiz"
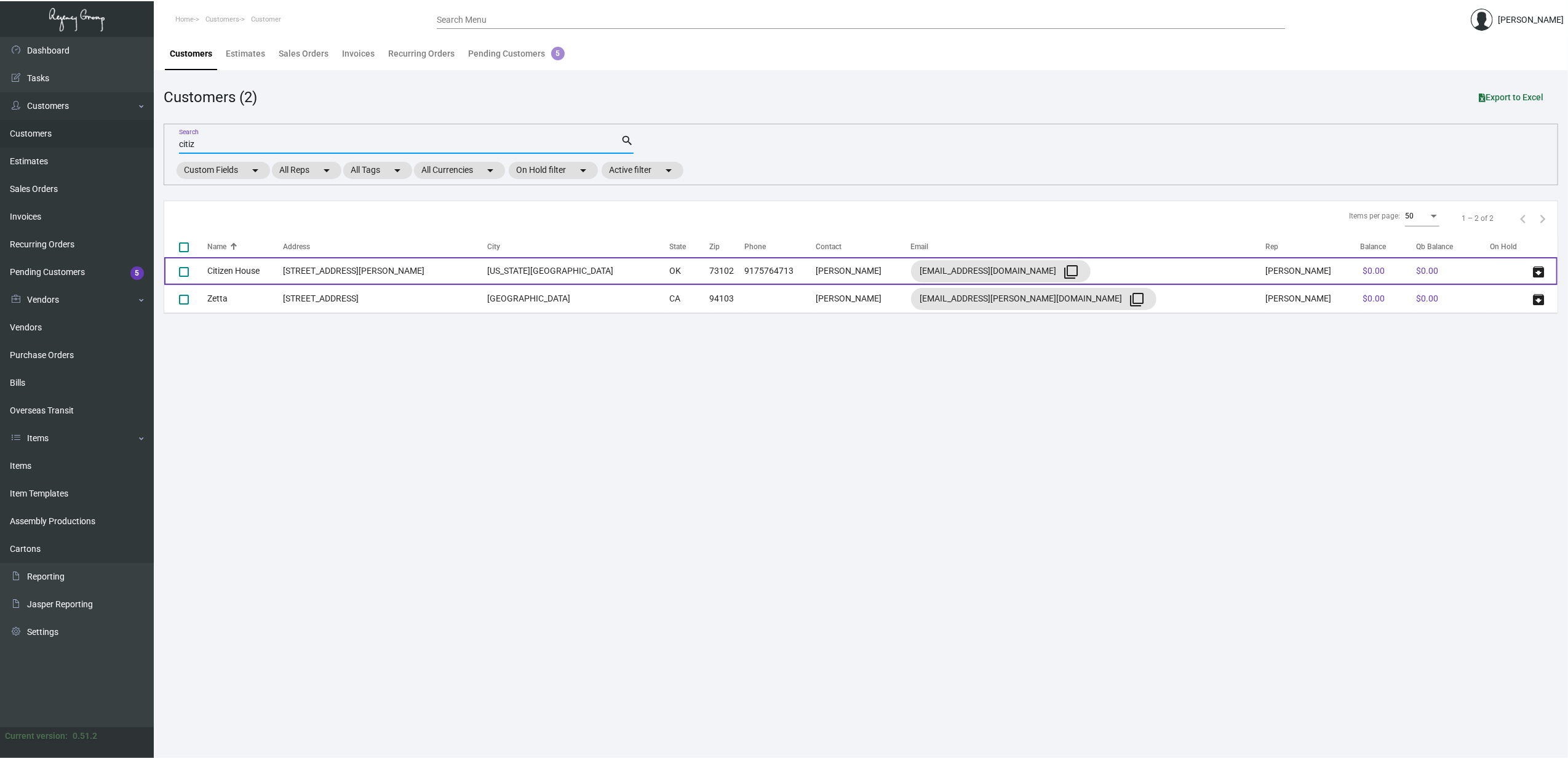
click at [271, 276] on td "Citizen House" at bounding box center [245, 271] width 75 height 27
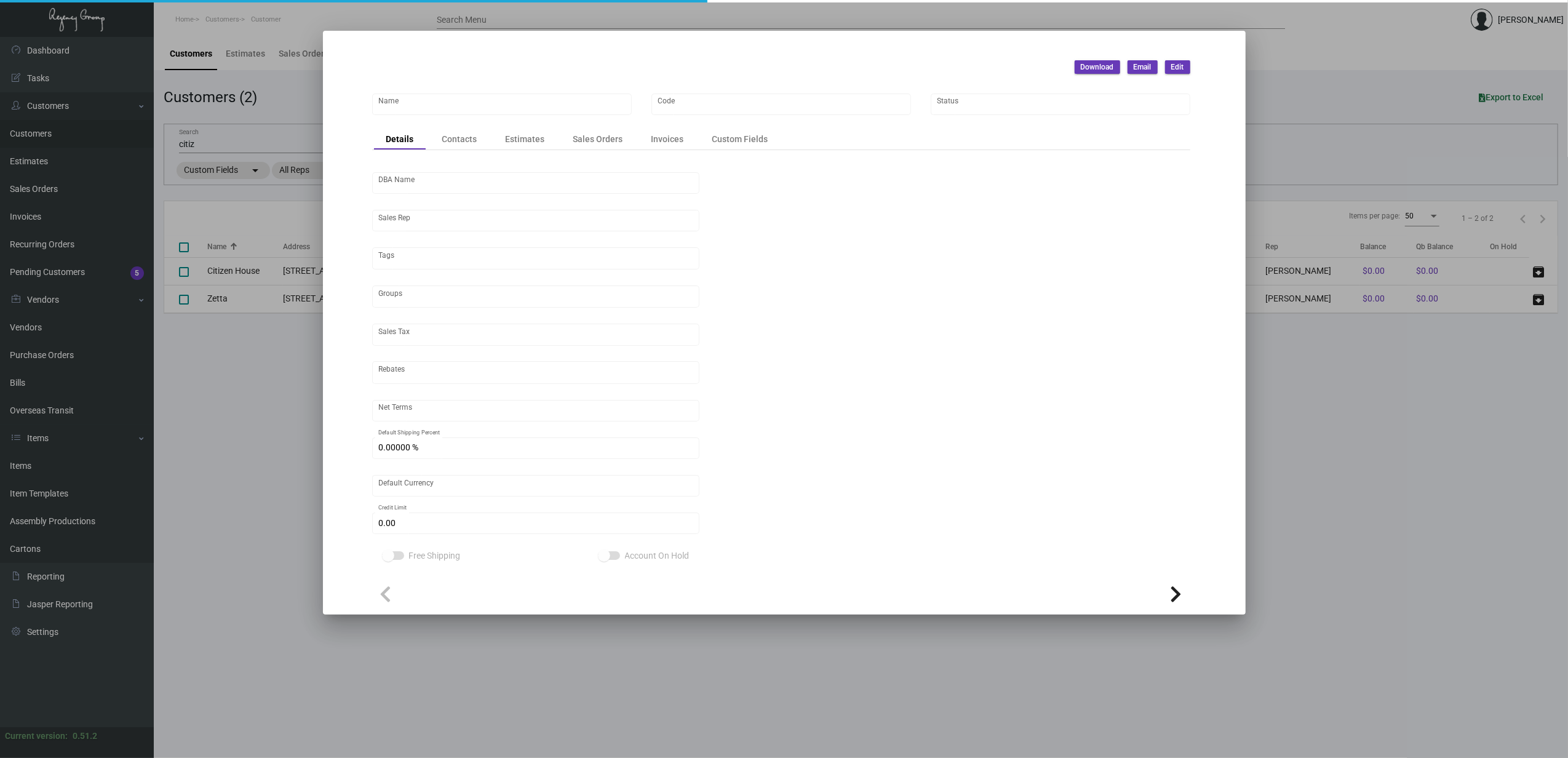
type input "Citizen House"
type input "CH"
type input "[PERSON_NAME]"
type input "Out of State"
type input "Prepaid"
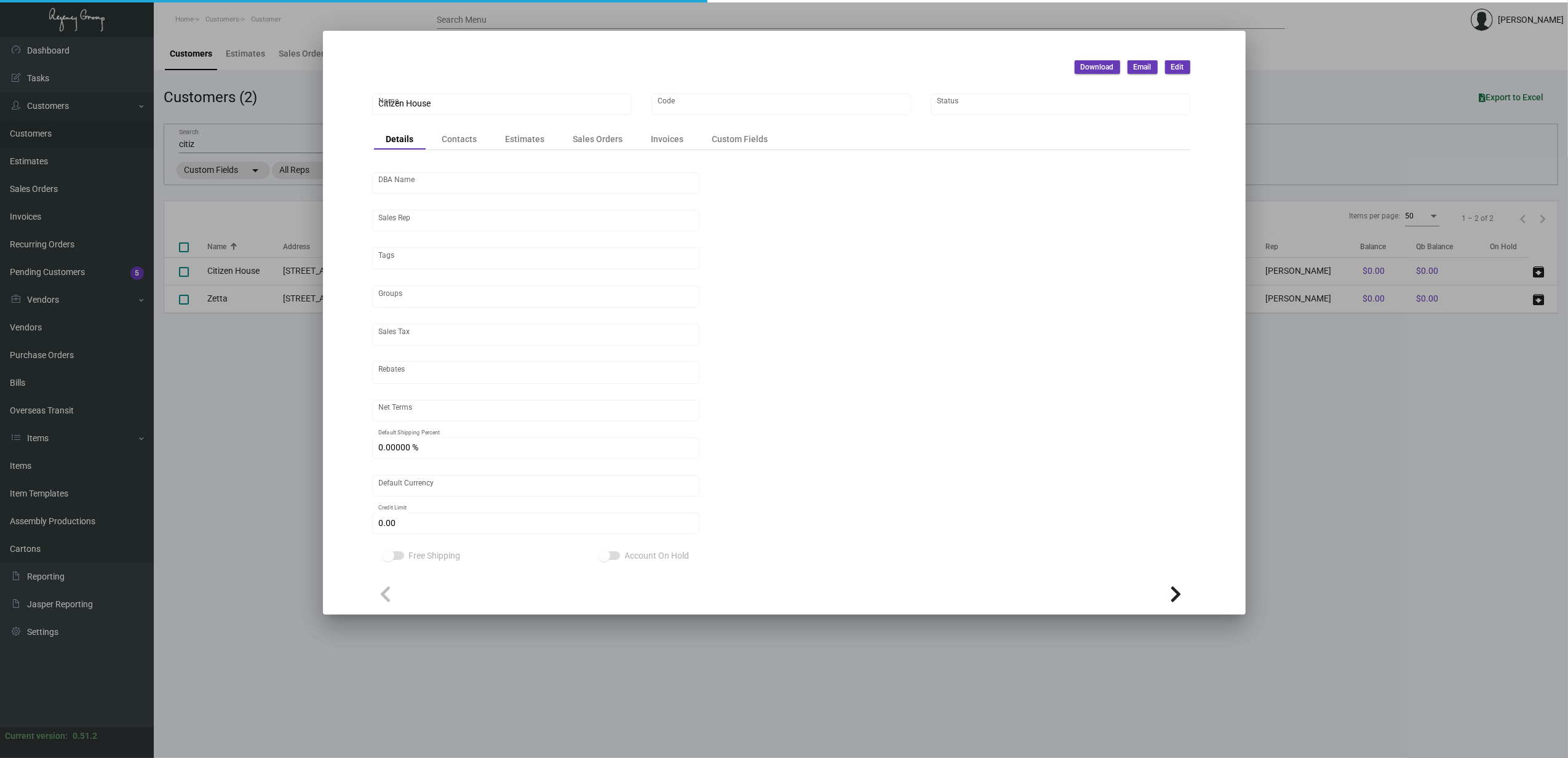
type input "United States Dollar $"
type input "$ 0.00"
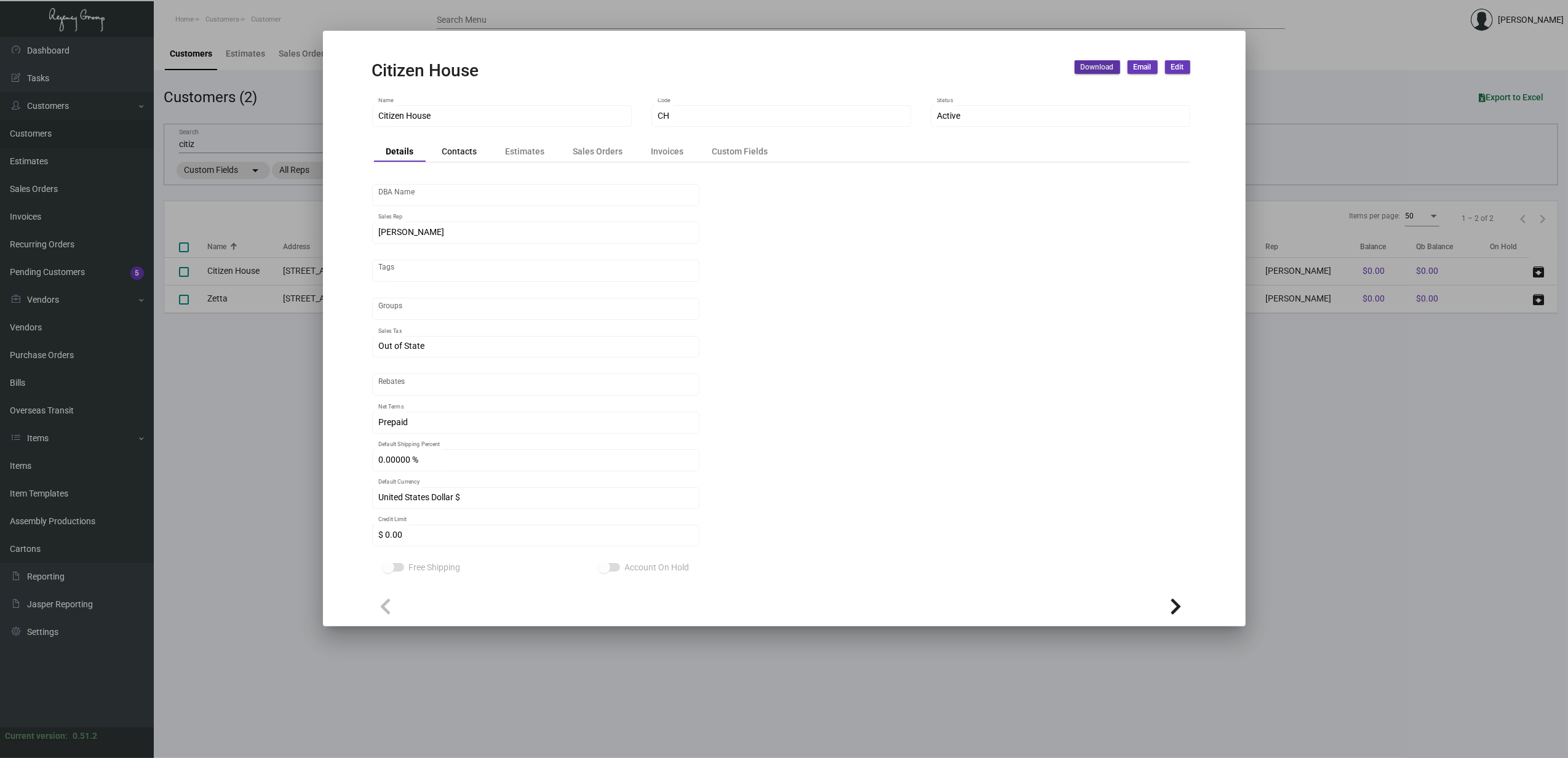
click at [465, 160] on div "Contacts" at bounding box center [460, 151] width 60 height 17
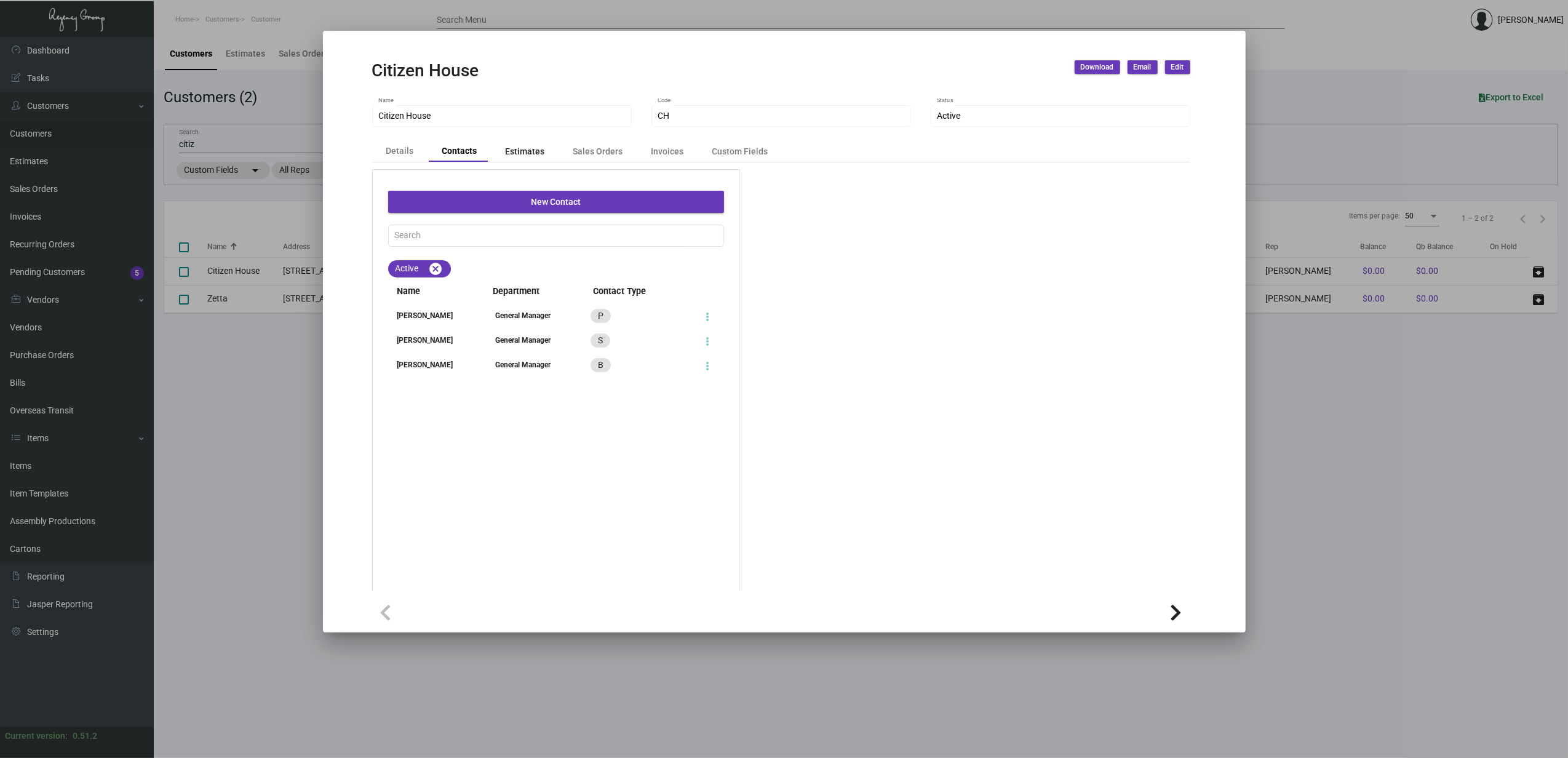
click at [502, 158] on div "Estimates" at bounding box center [525, 151] width 64 height 17
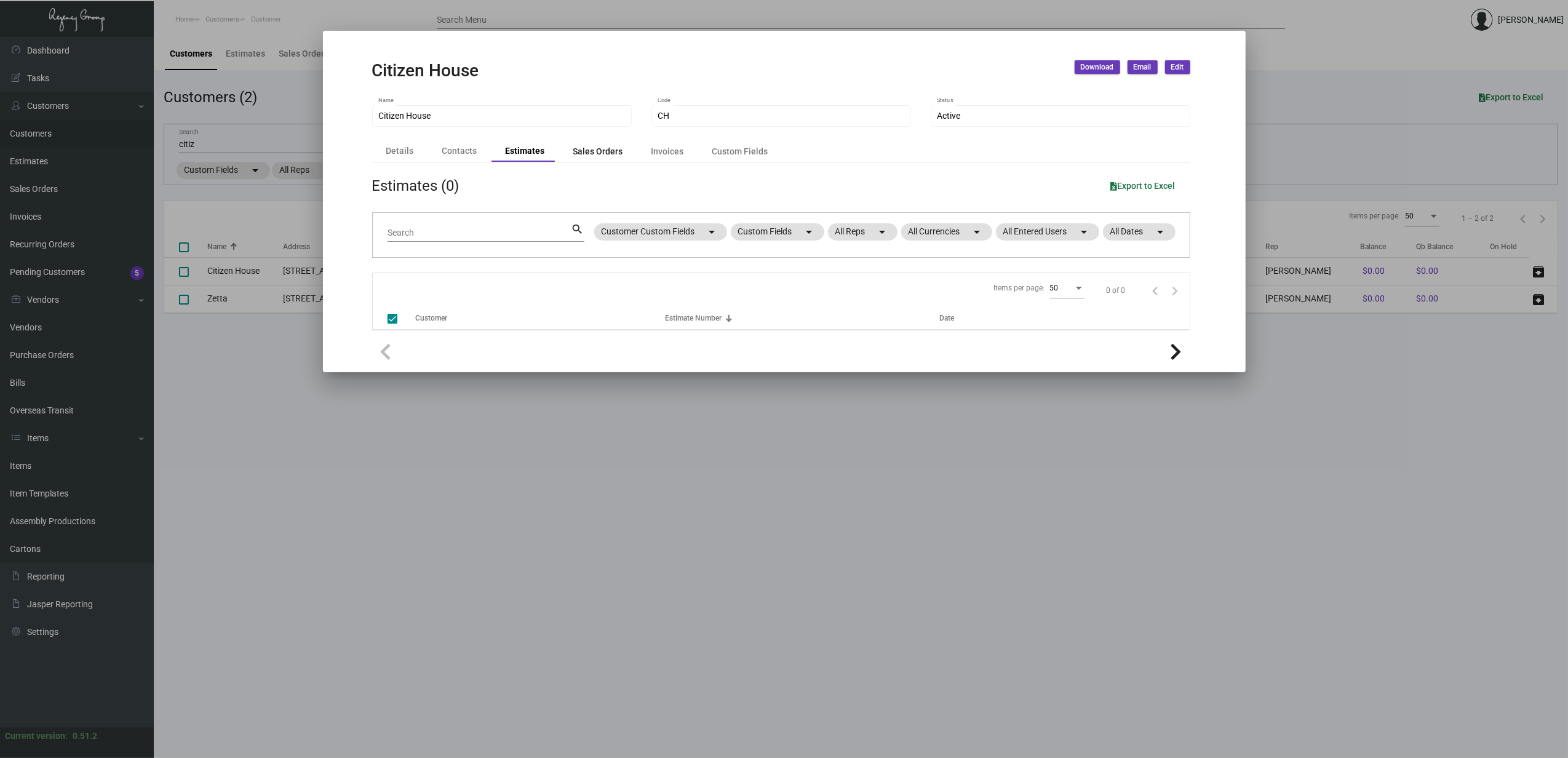
click at [576, 154] on div "Sales Orders" at bounding box center [598, 151] width 50 height 13
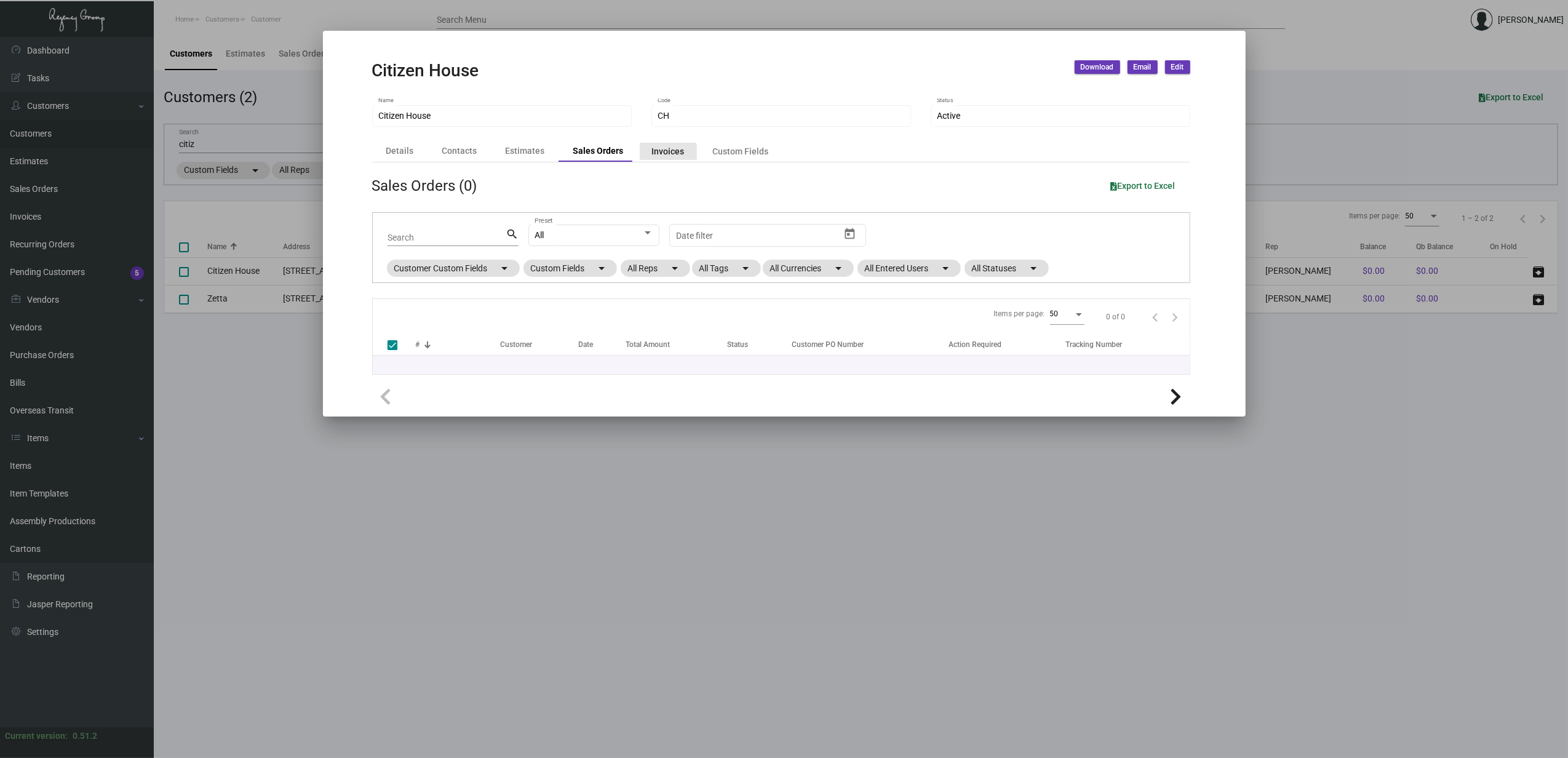
click at [655, 156] on div "Invoices" at bounding box center [668, 151] width 33 height 13
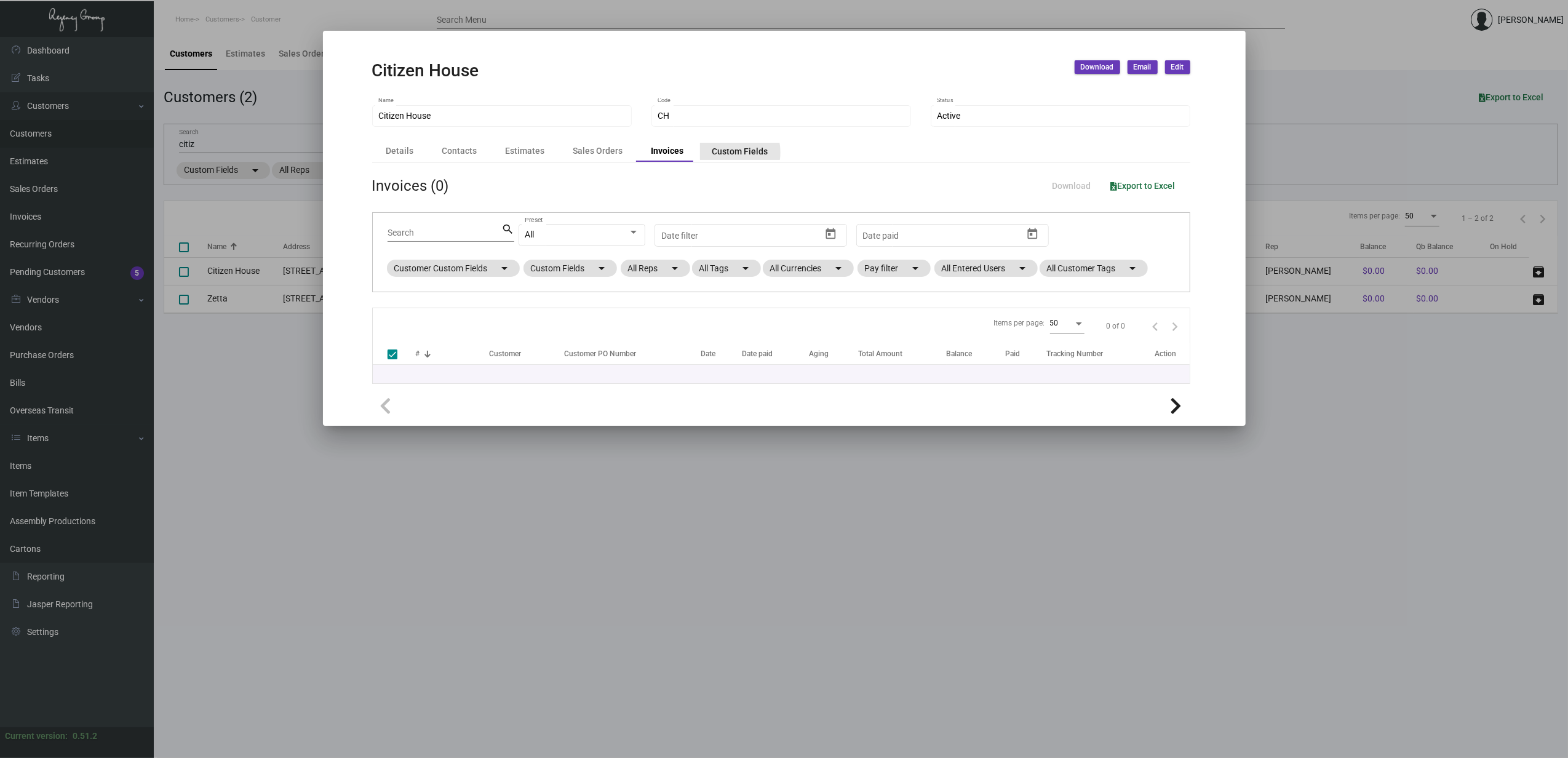
click at [732, 152] on div "Custom Fields" at bounding box center [740, 151] width 56 height 13
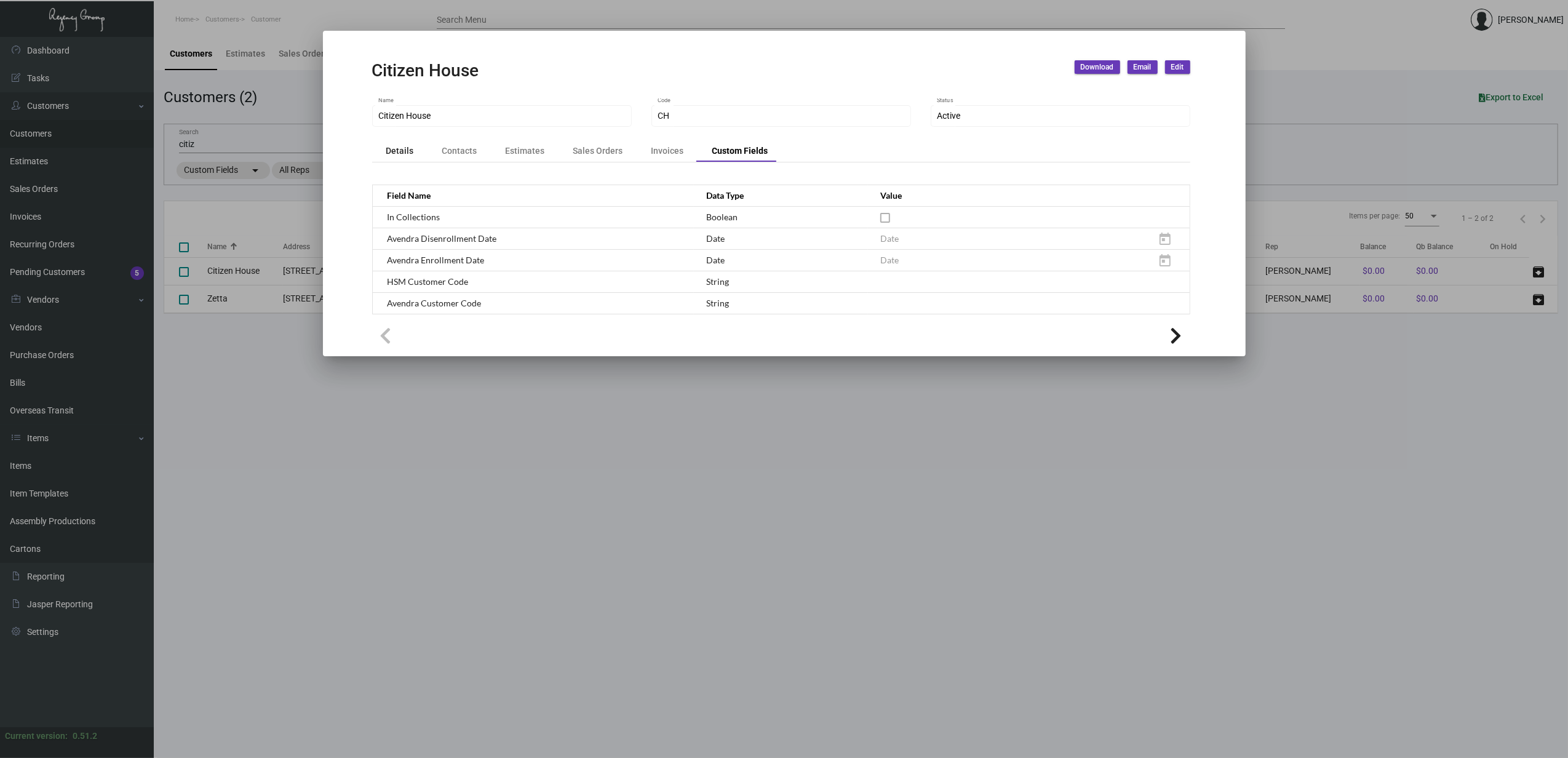
click at [406, 148] on div "Details" at bounding box center [400, 151] width 27 height 13
